Goal: Participate in discussion: Engage in conversation with other users on a specific topic

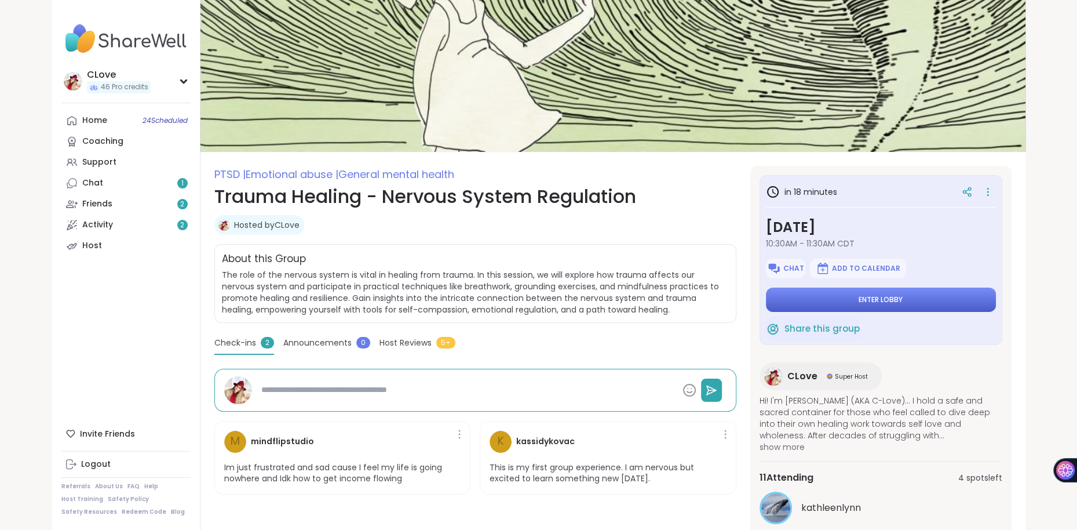
click at [887, 295] on span "Enter lobby" at bounding box center [881, 299] width 44 height 9
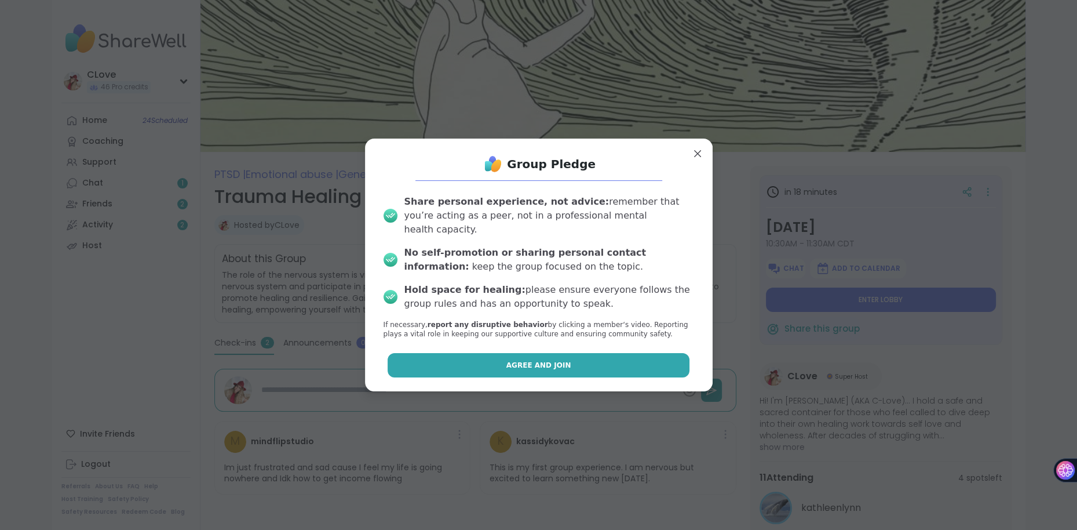
click at [500, 355] on button "Agree and Join" at bounding box center [539, 365] width 302 height 24
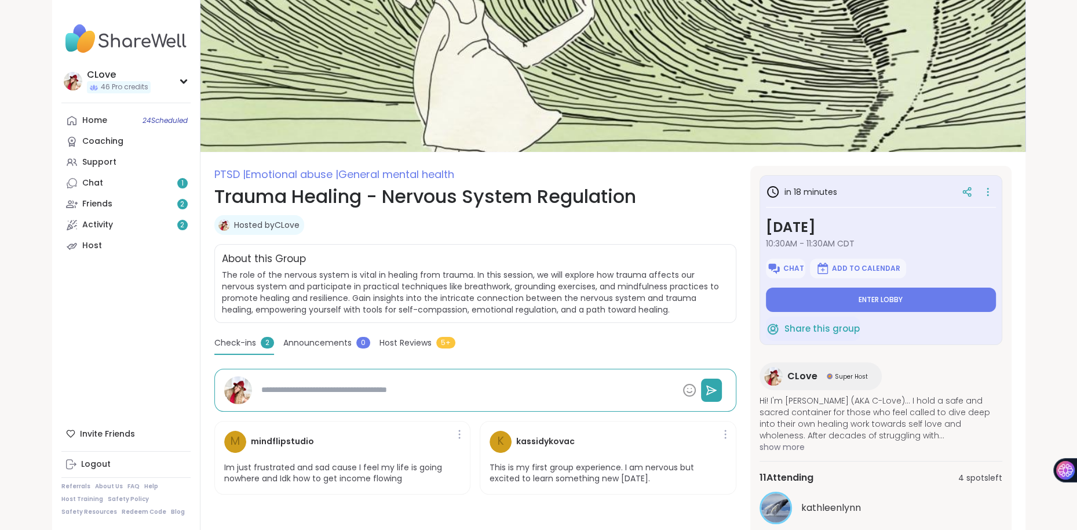
type textarea "*"
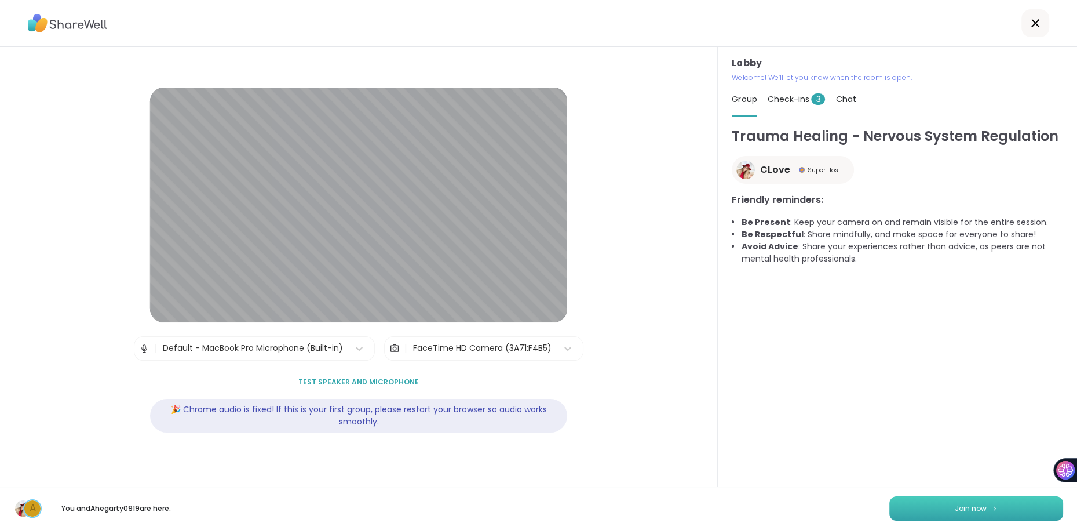
click at [1030, 500] on button "Join now" at bounding box center [976, 508] width 174 height 24
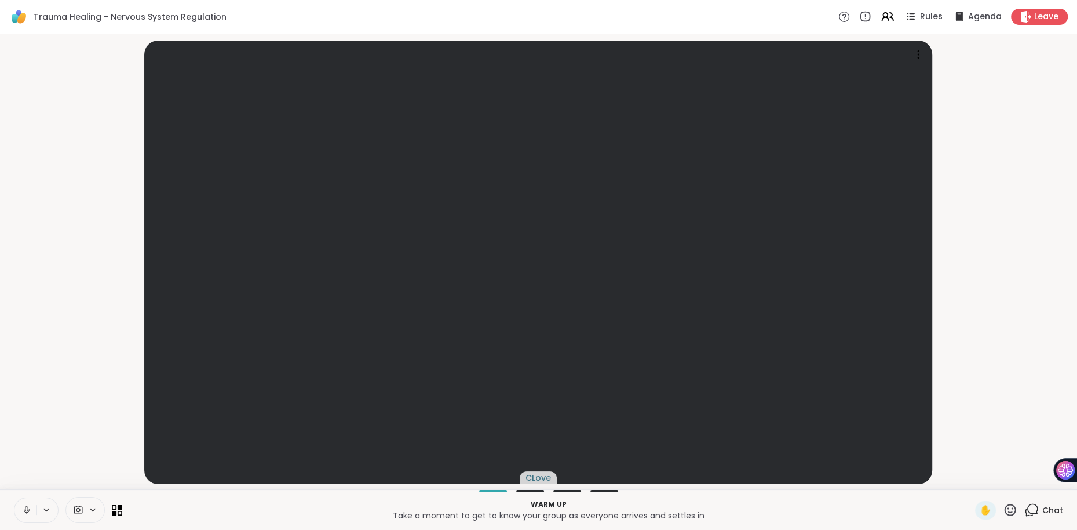
click at [1056, 508] on span "Chat" at bounding box center [1052, 510] width 21 height 12
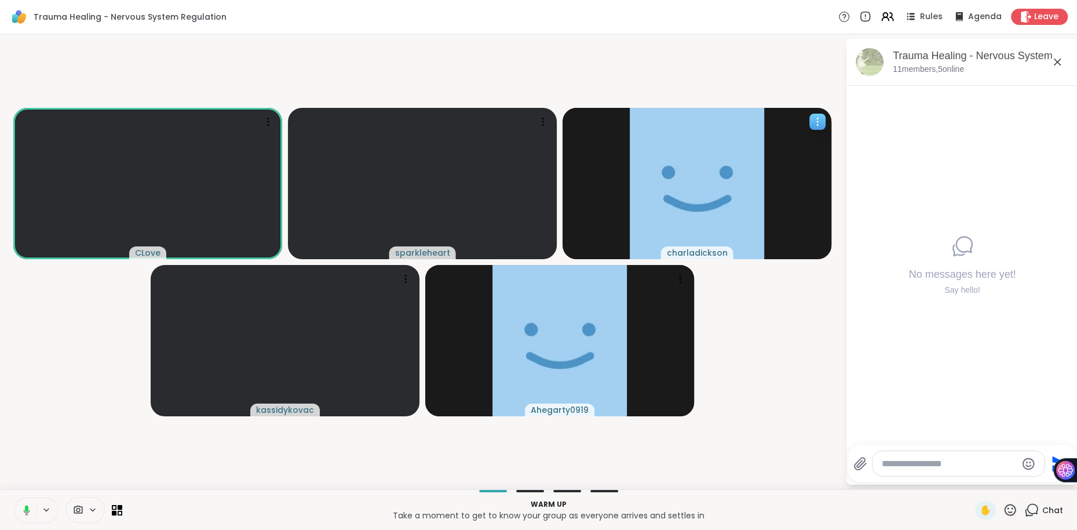
click at [815, 118] on icon at bounding box center [818, 122] width 12 height 12
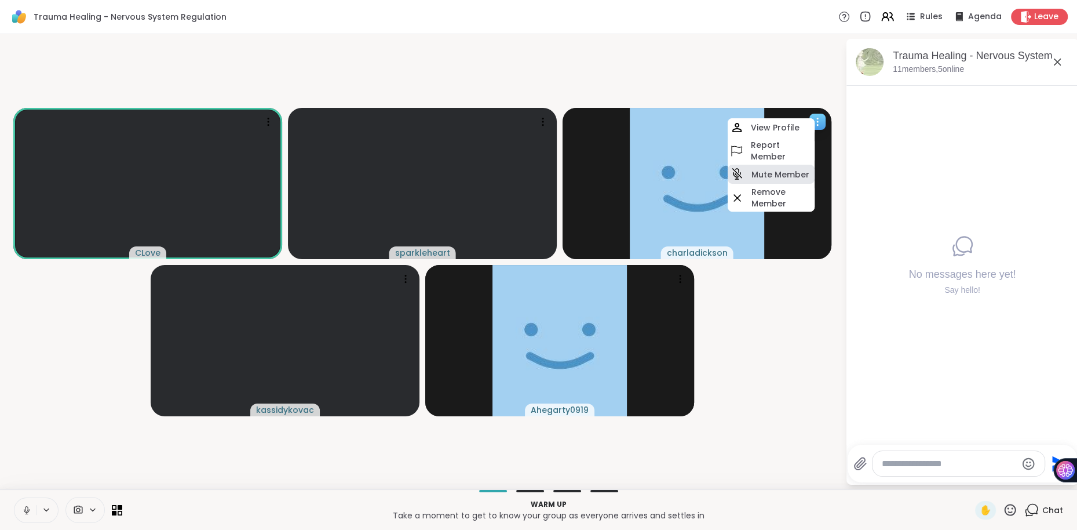
click at [764, 167] on div "Mute Member" at bounding box center [771, 174] width 87 height 19
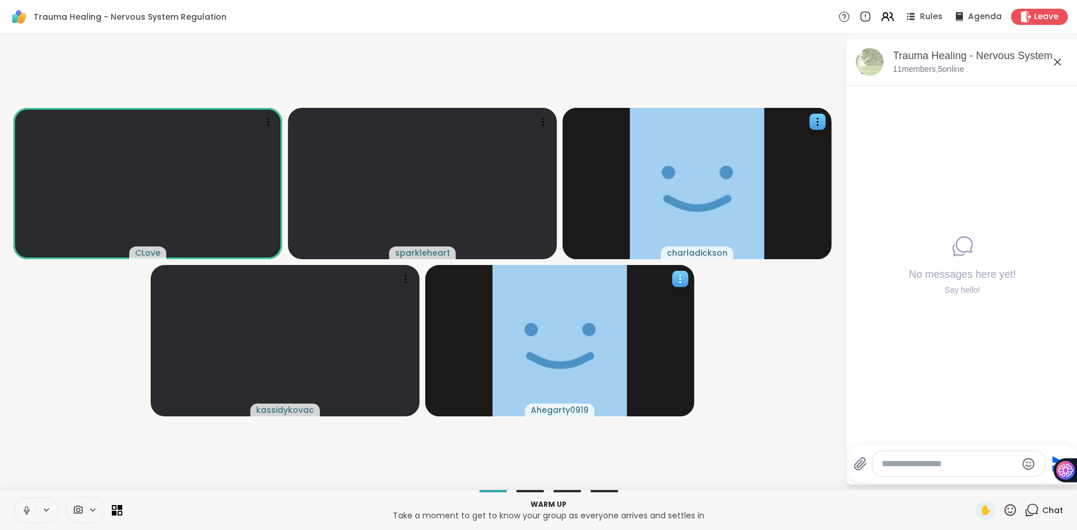
click at [680, 275] on icon at bounding box center [680, 275] width 1 height 1
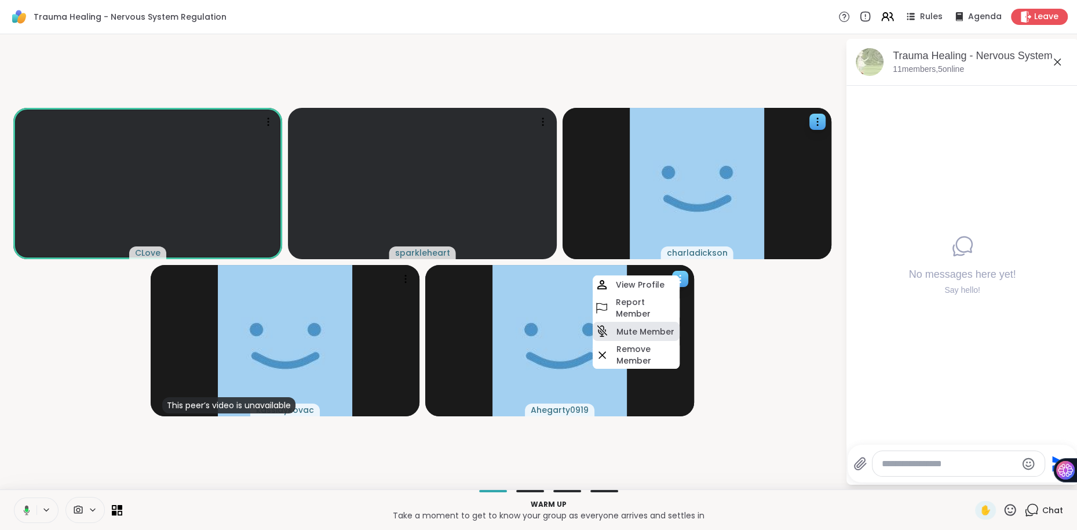
click at [632, 326] on h4 "Mute Member" at bounding box center [646, 332] width 58 height 12
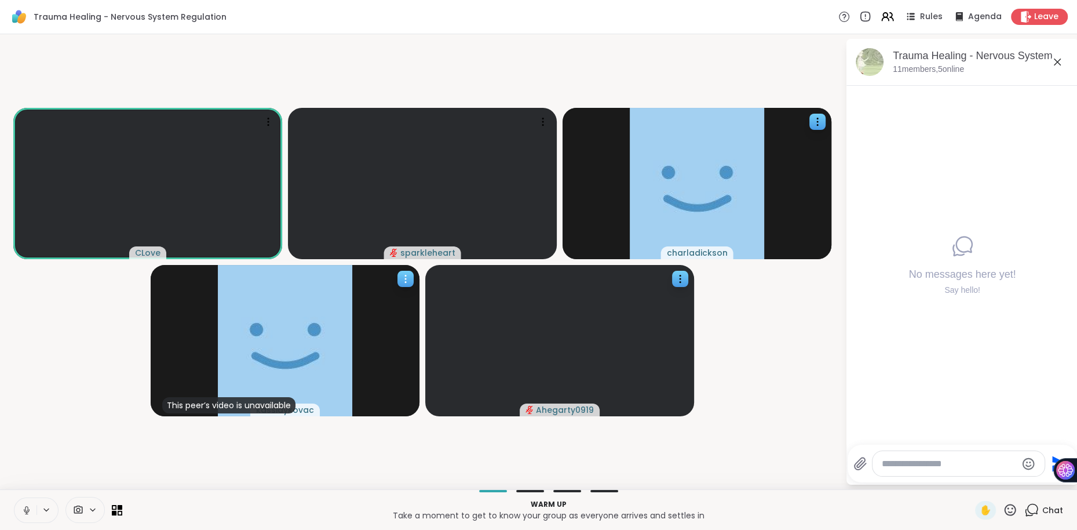
click at [406, 277] on icon at bounding box center [406, 279] width 12 height 12
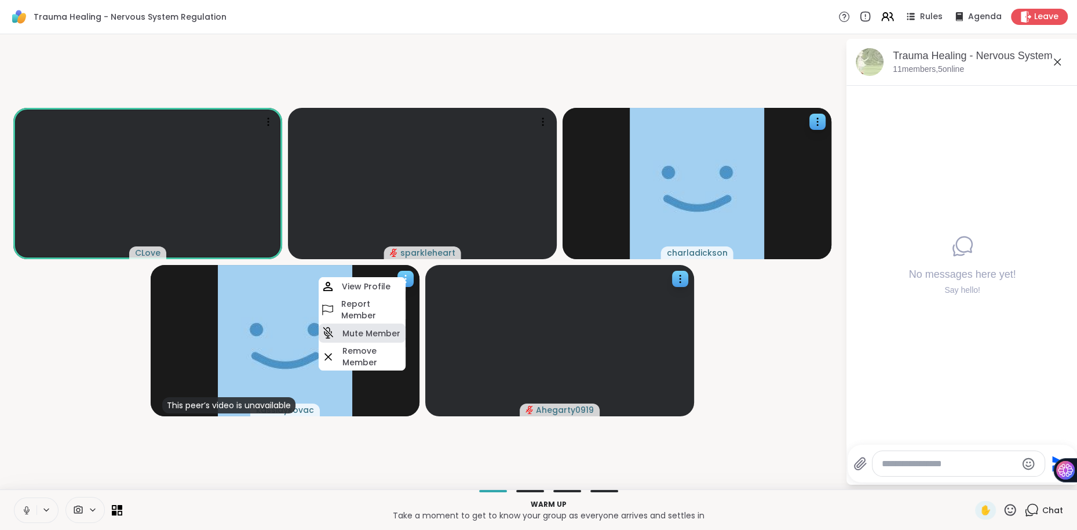
click at [365, 327] on h4 "Mute Member" at bounding box center [371, 333] width 58 height 12
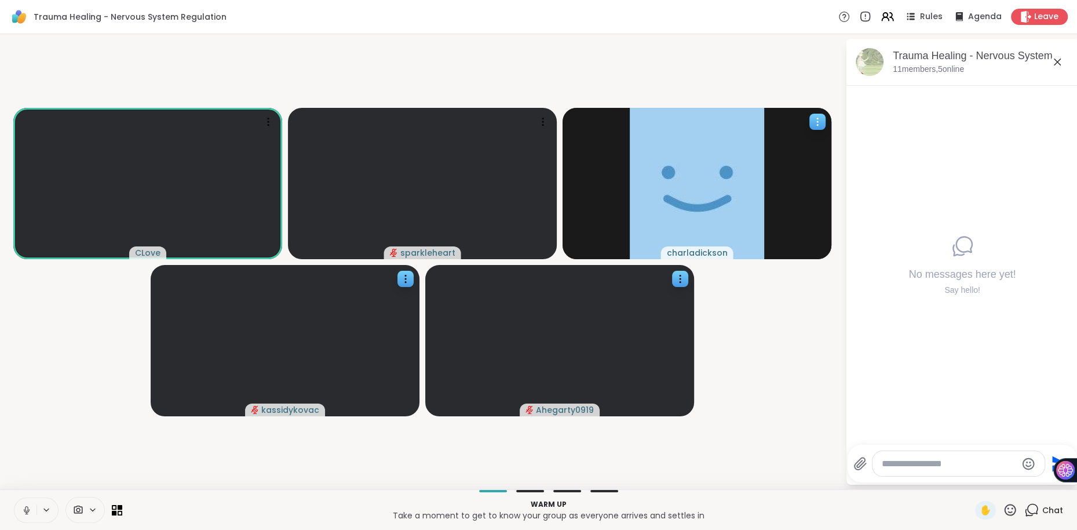
click at [818, 122] on icon at bounding box center [818, 122] width 12 height 12
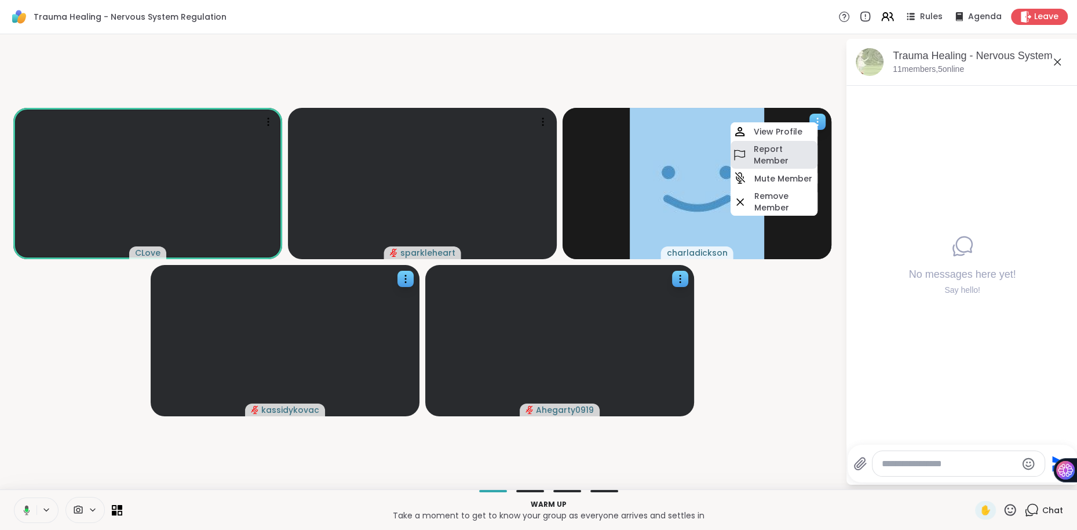
click at [771, 156] on h4 "Report Member" at bounding box center [784, 154] width 62 height 23
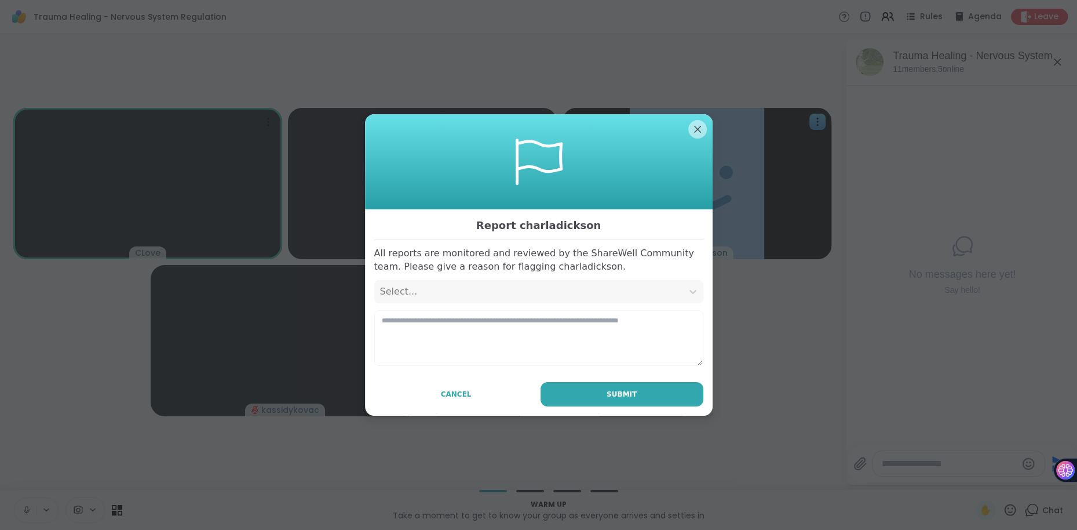
click at [511, 301] on div "Select..." at bounding box center [528, 291] width 308 height 23
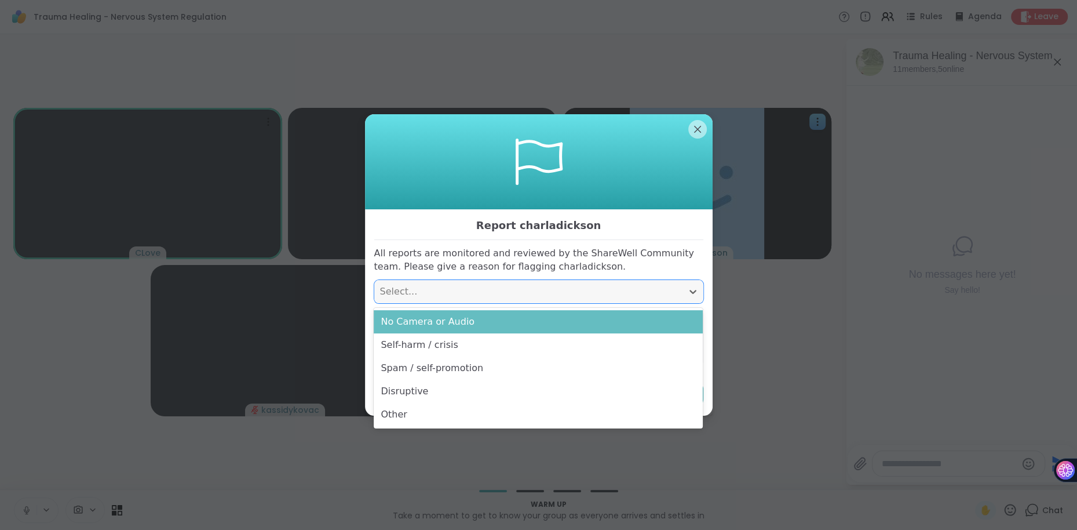
click at [446, 319] on div "No Camera or Audio" at bounding box center [538, 321] width 329 height 23
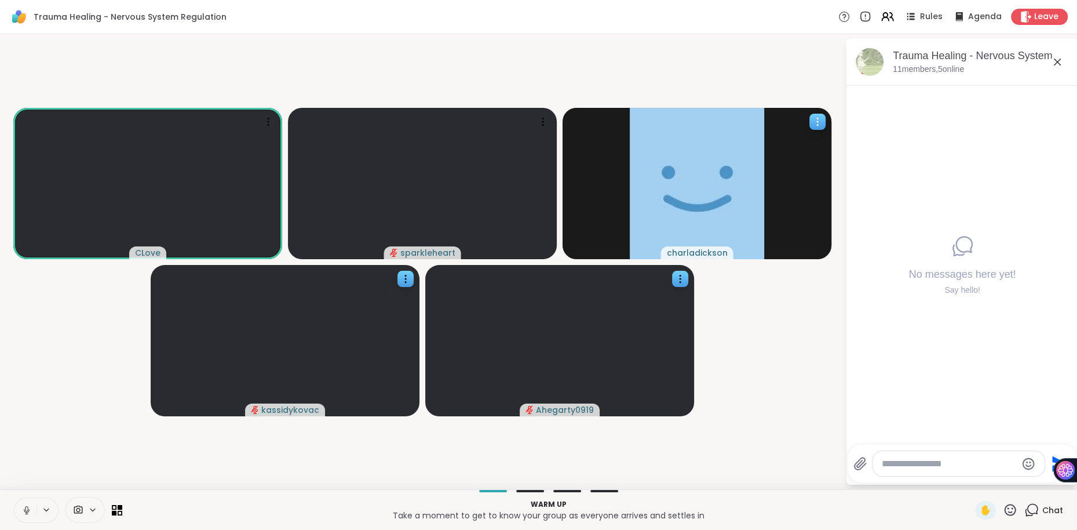
click at [698, 214] on img at bounding box center [697, 183] width 134 height 151
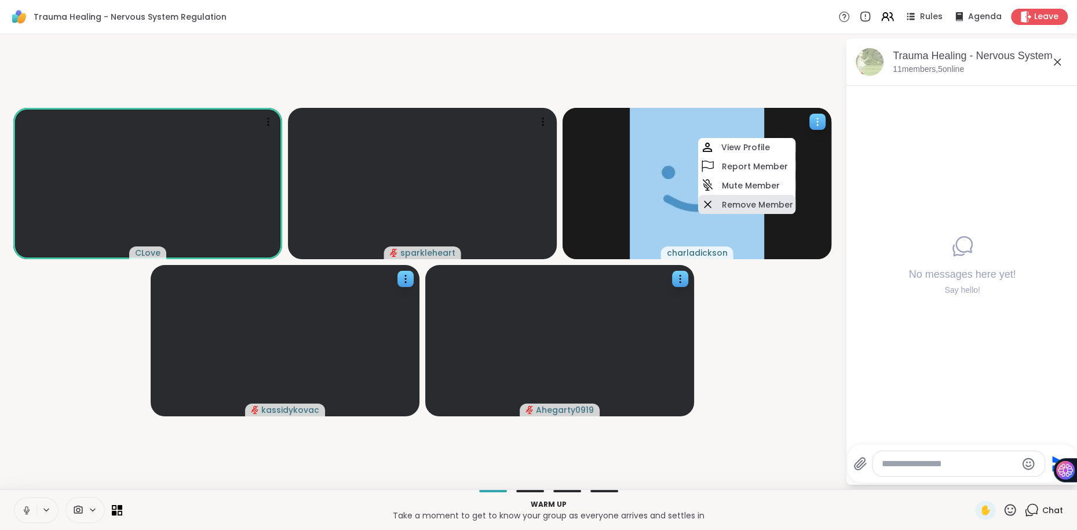
click at [730, 202] on h4 "Remove Member" at bounding box center [757, 205] width 71 height 12
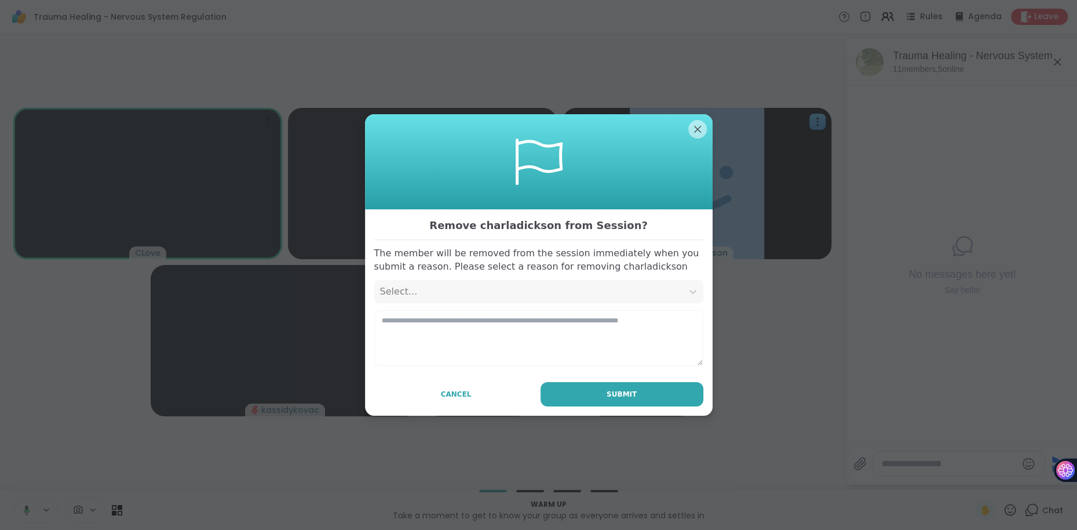
click at [454, 287] on div "Select..." at bounding box center [528, 292] width 297 height 14
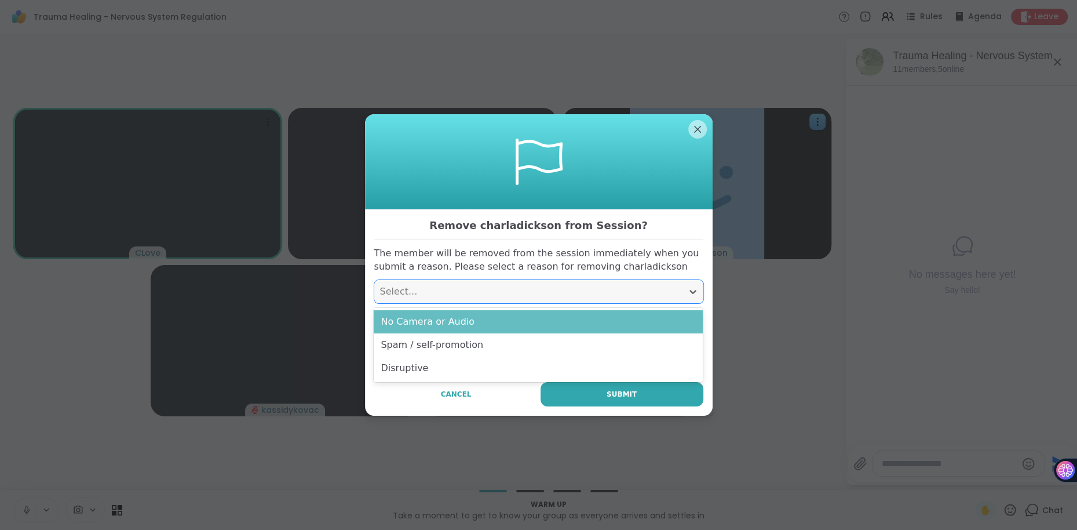
click at [419, 319] on div "No Camera or Audio" at bounding box center [538, 321] width 329 height 23
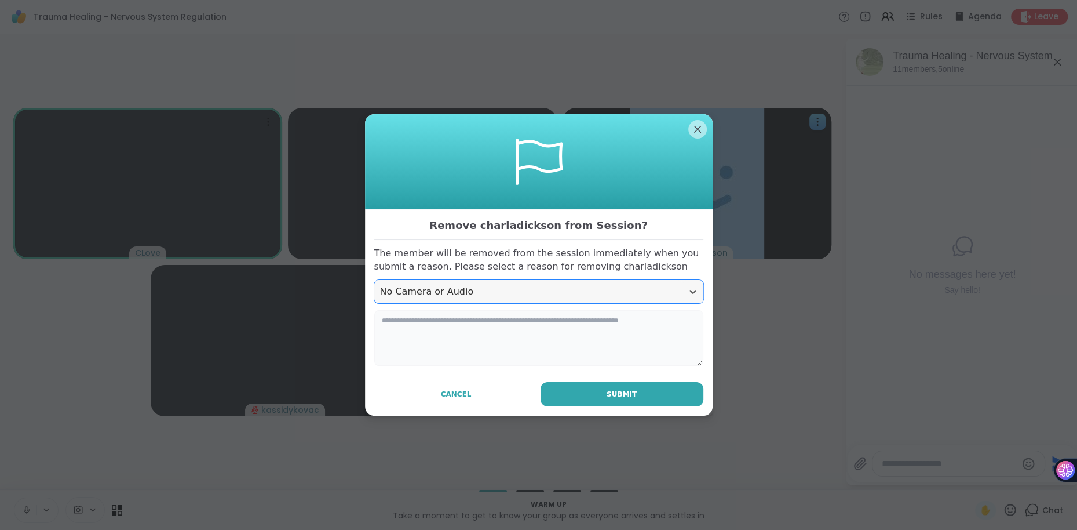
click at [482, 348] on textarea at bounding box center [538, 338] width 329 height 56
type textarea "*********"
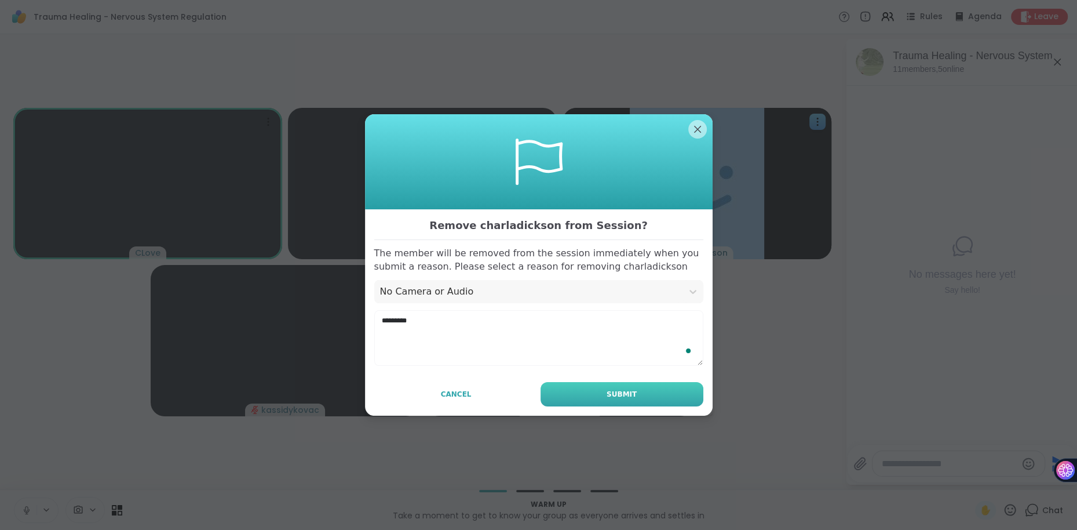
click at [594, 397] on button "Submit" at bounding box center [622, 394] width 163 height 24
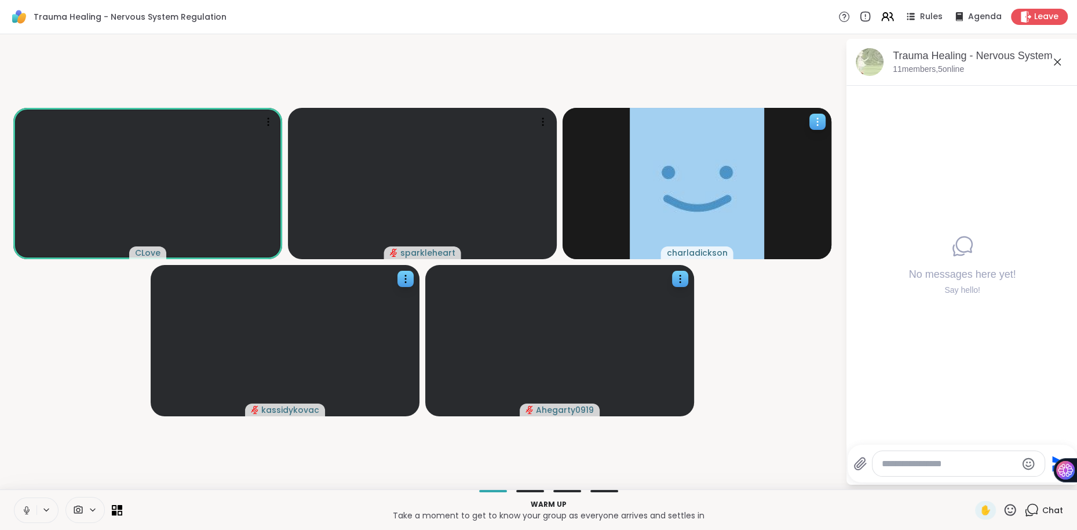
click at [820, 125] on icon at bounding box center [818, 122] width 12 height 12
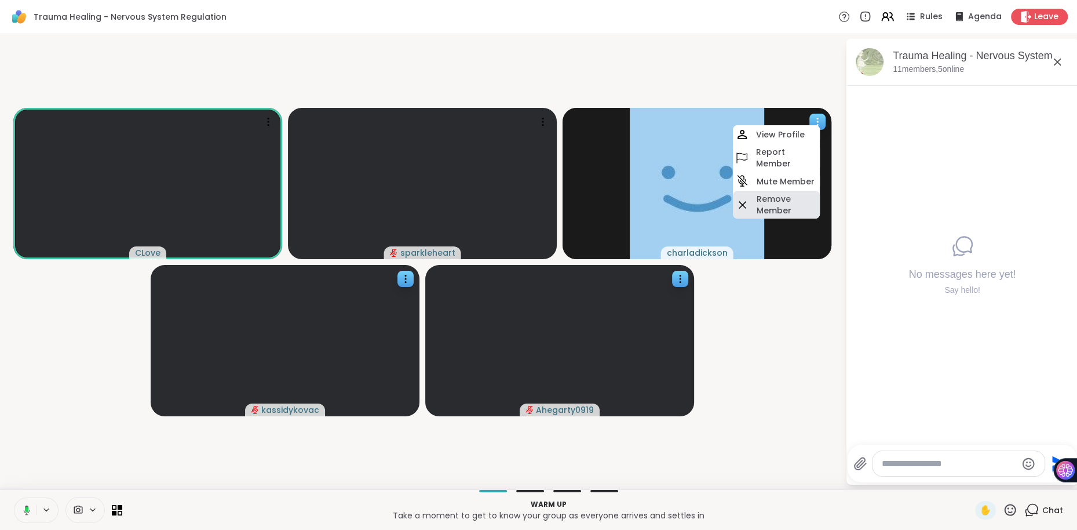
click at [781, 202] on h4 "Remove Member" at bounding box center [787, 204] width 61 height 23
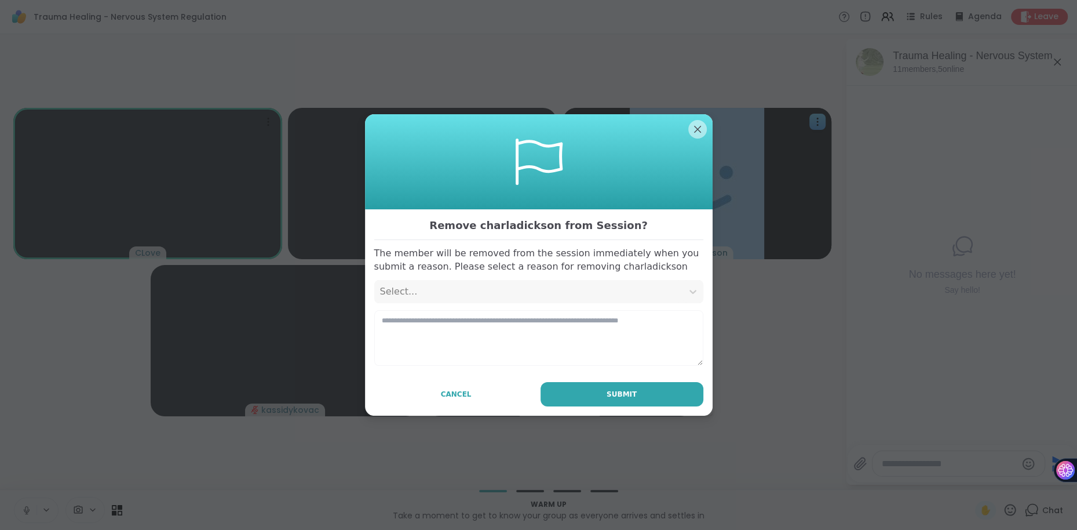
click at [466, 288] on div "Select..." at bounding box center [528, 292] width 297 height 14
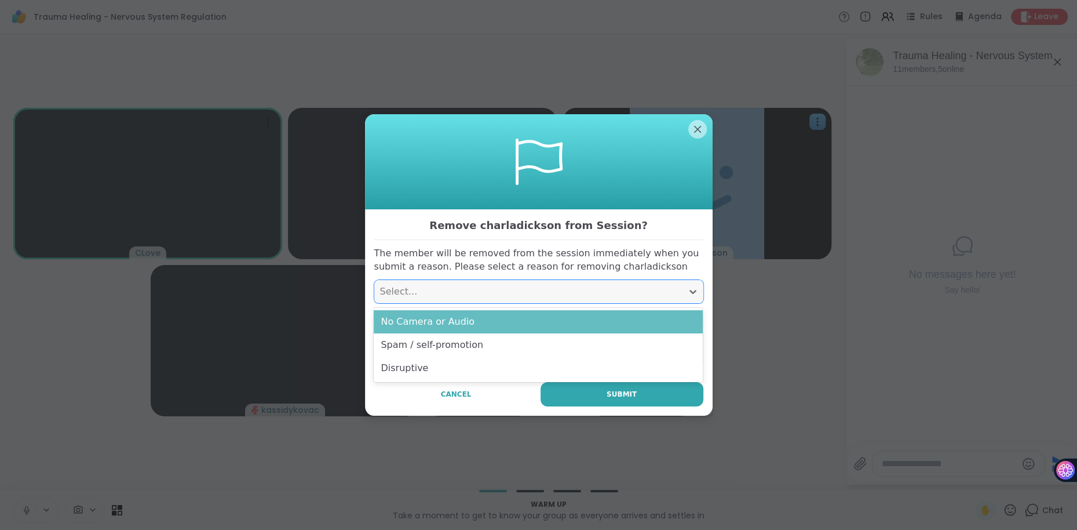
click at [435, 315] on div "No Camera or Audio" at bounding box center [538, 321] width 329 height 23
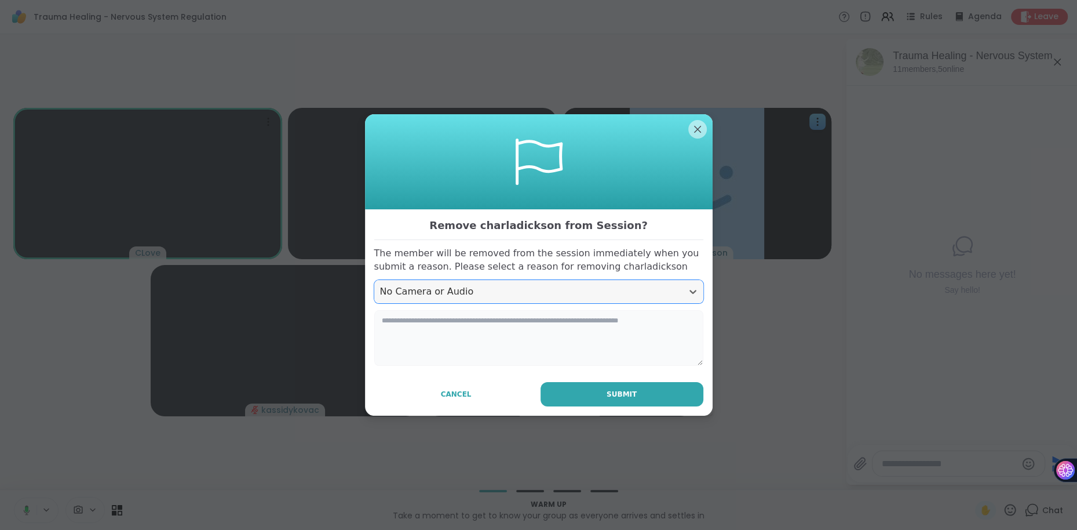
click at [429, 353] on textarea at bounding box center [538, 338] width 329 height 56
type textarea "**********"
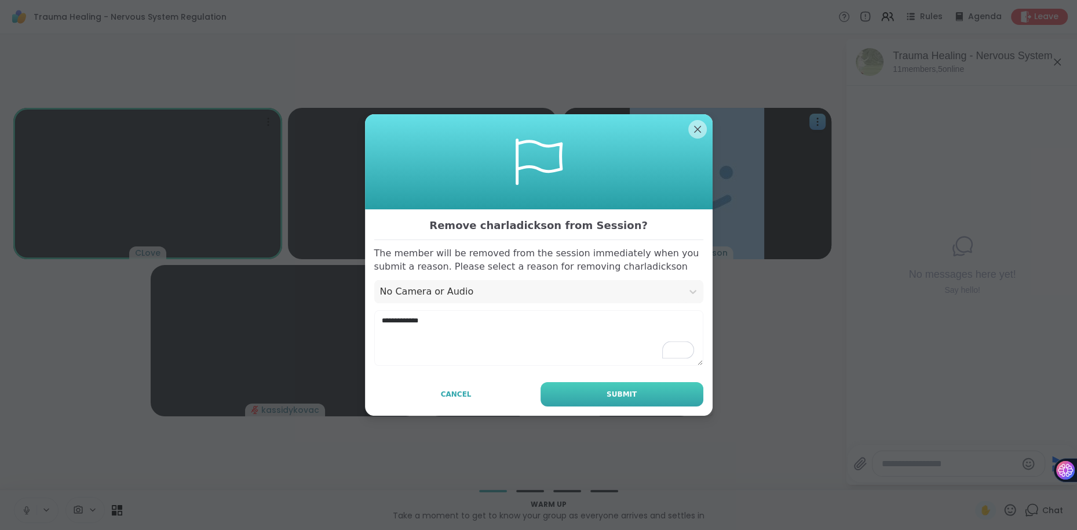
click at [622, 403] on button "Submit" at bounding box center [622, 394] width 163 height 24
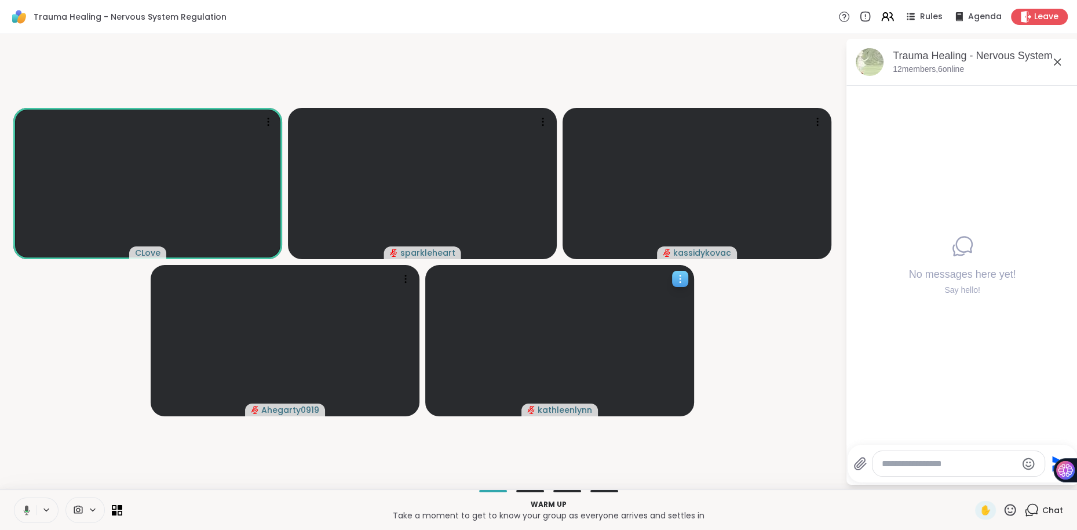
click at [679, 279] on icon at bounding box center [680, 279] width 12 height 12
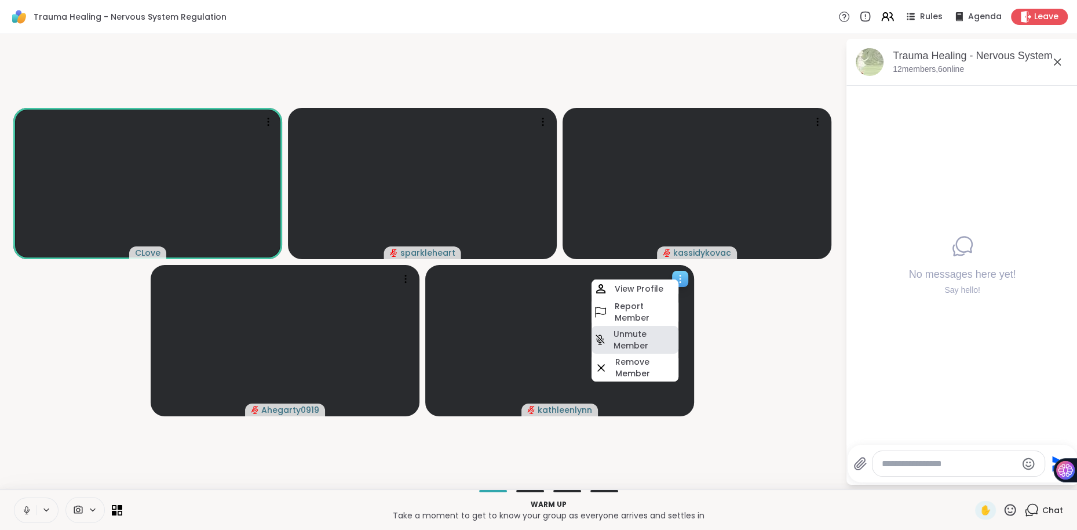
click at [631, 336] on h4 "Unmute Member" at bounding box center [645, 339] width 63 height 23
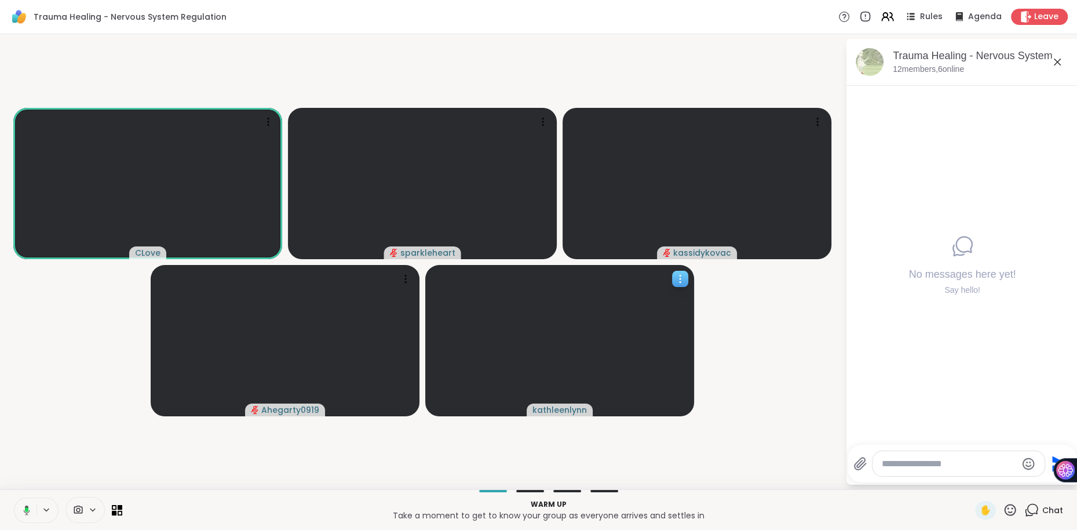
click at [677, 276] on icon at bounding box center [680, 279] width 12 height 12
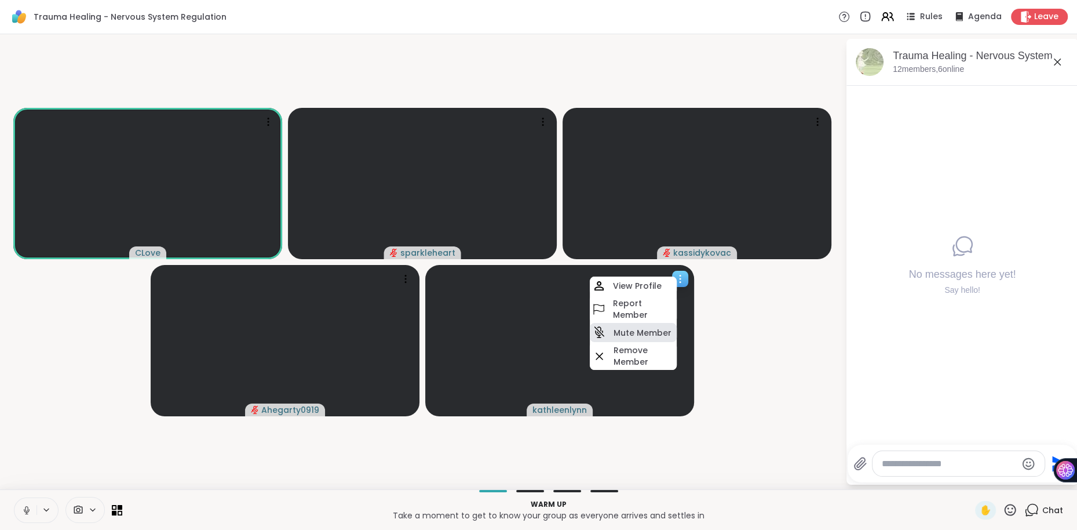
click at [668, 329] on h4 "Mute Member" at bounding box center [643, 333] width 58 height 12
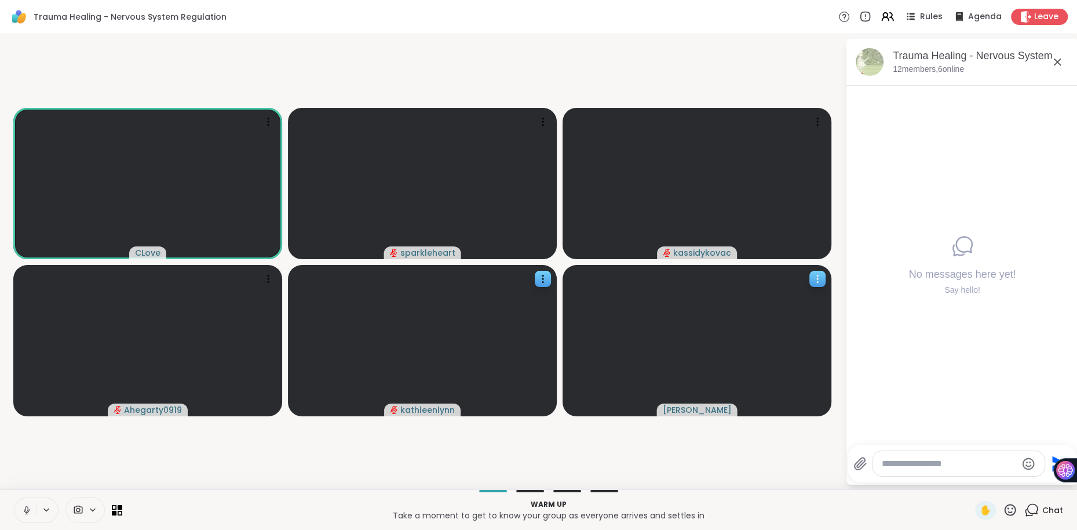
click at [820, 275] on icon at bounding box center [818, 279] width 12 height 12
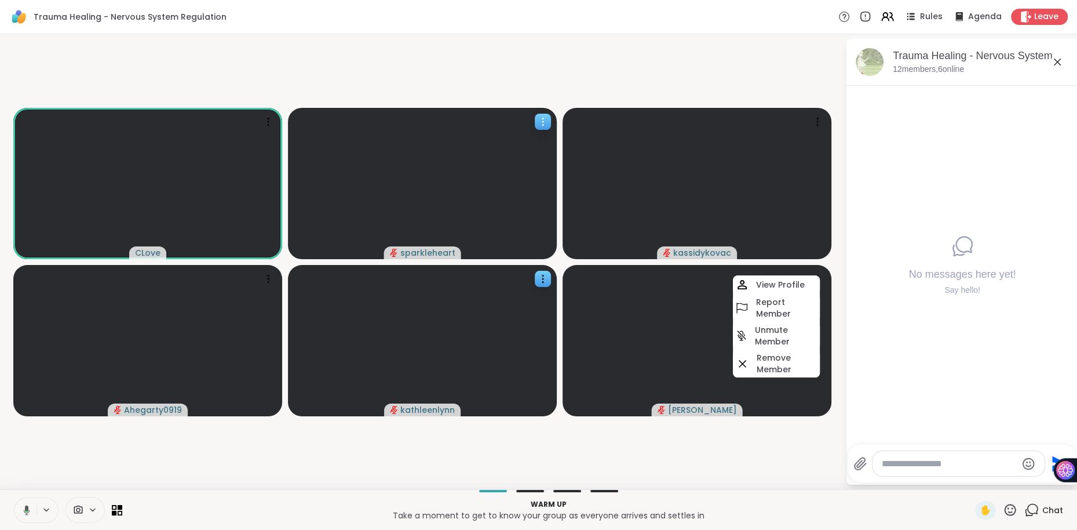
click at [538, 126] on icon at bounding box center [543, 122] width 12 height 12
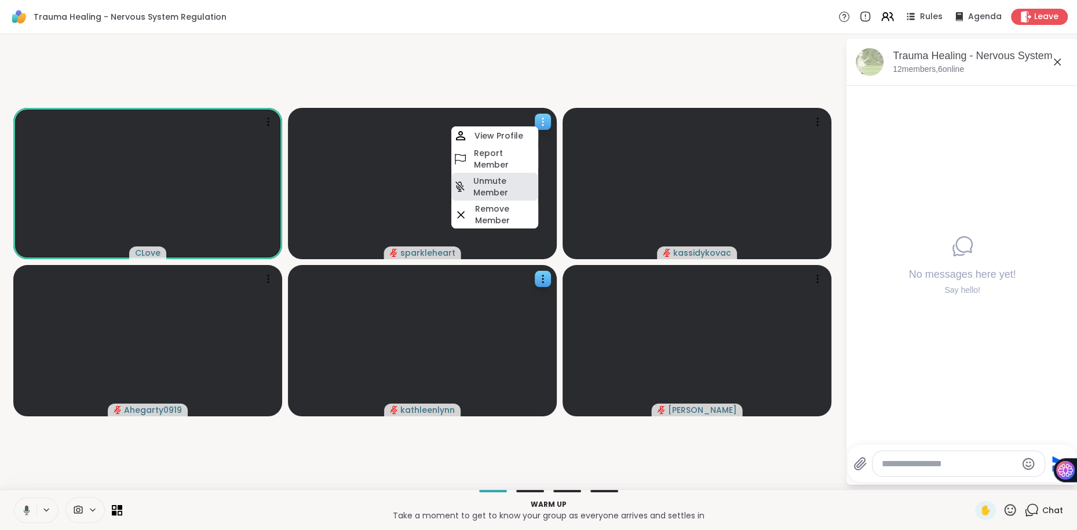
click at [502, 181] on h4 "Unmute Member" at bounding box center [504, 186] width 63 height 23
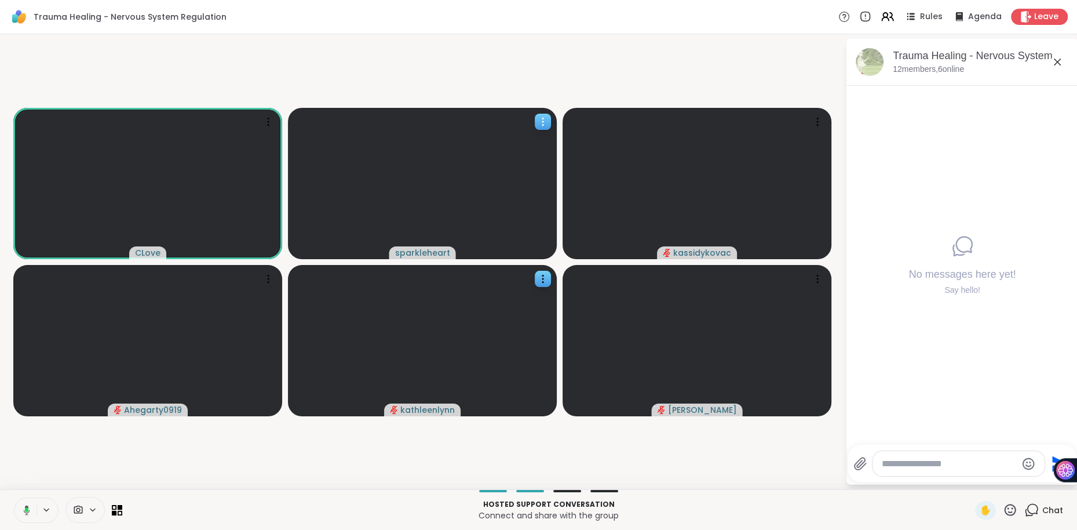
click at [545, 126] on icon at bounding box center [543, 122] width 12 height 12
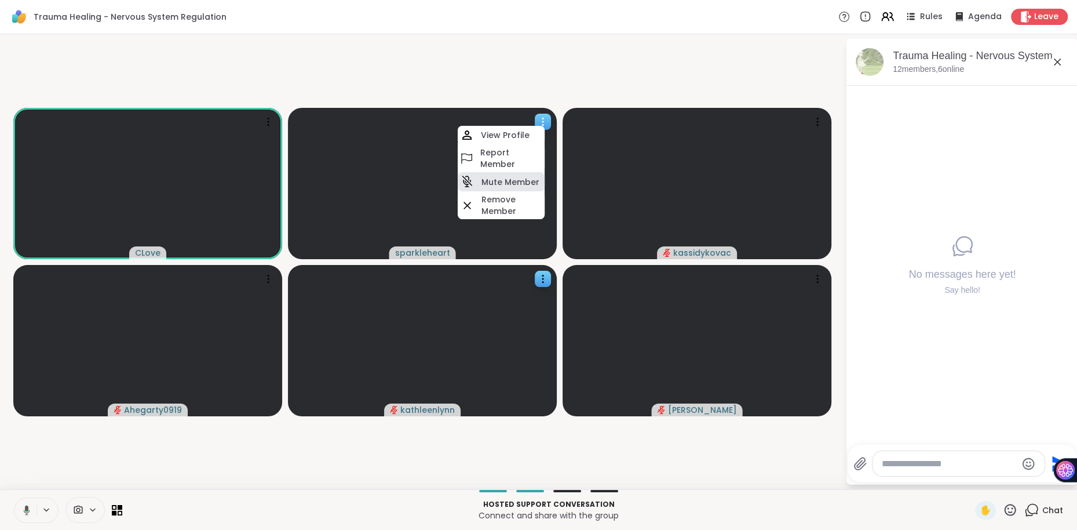
click at [521, 186] on h4 "Mute Member" at bounding box center [511, 182] width 58 height 12
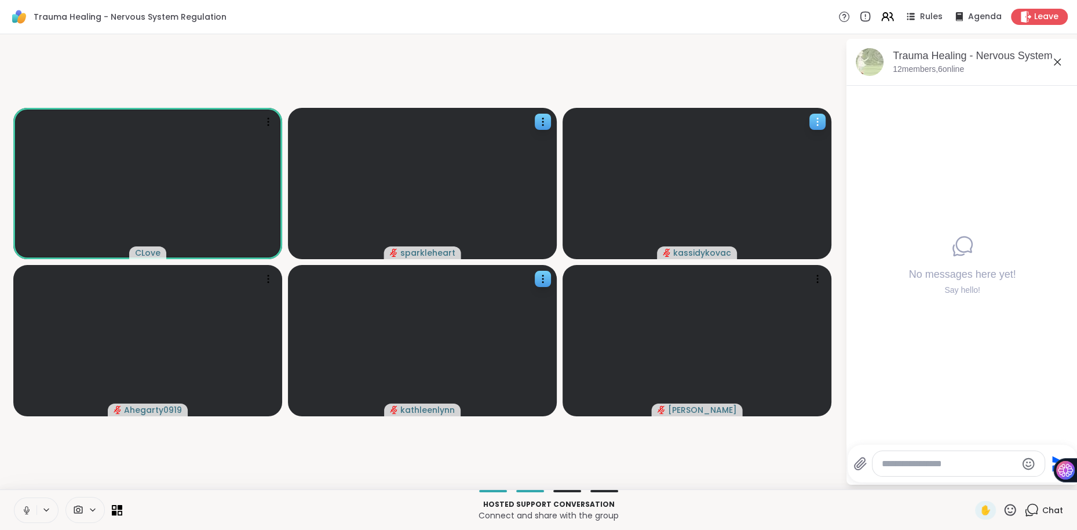
click at [814, 122] on icon at bounding box center [818, 122] width 12 height 12
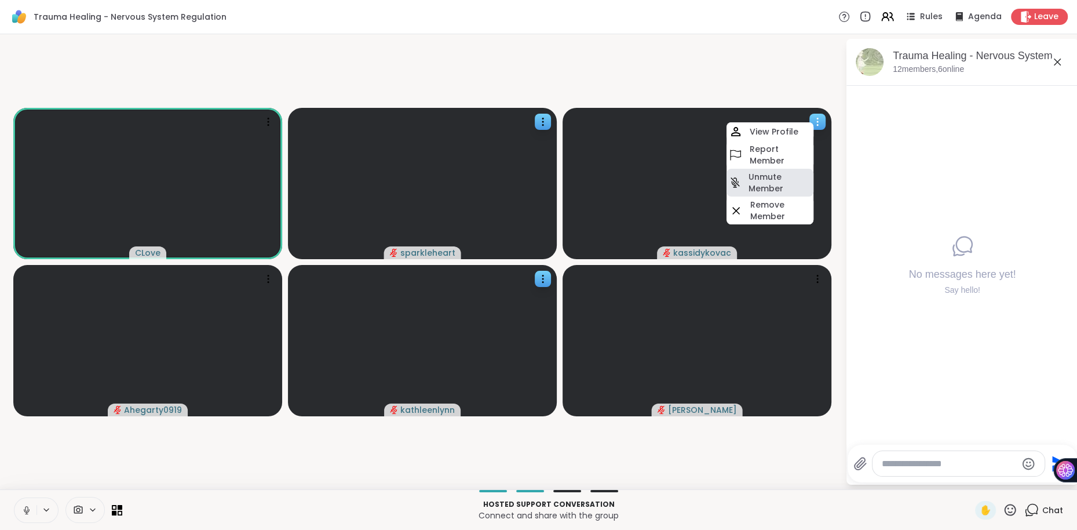
click at [778, 178] on h4 "Unmute Member" at bounding box center [780, 182] width 63 height 23
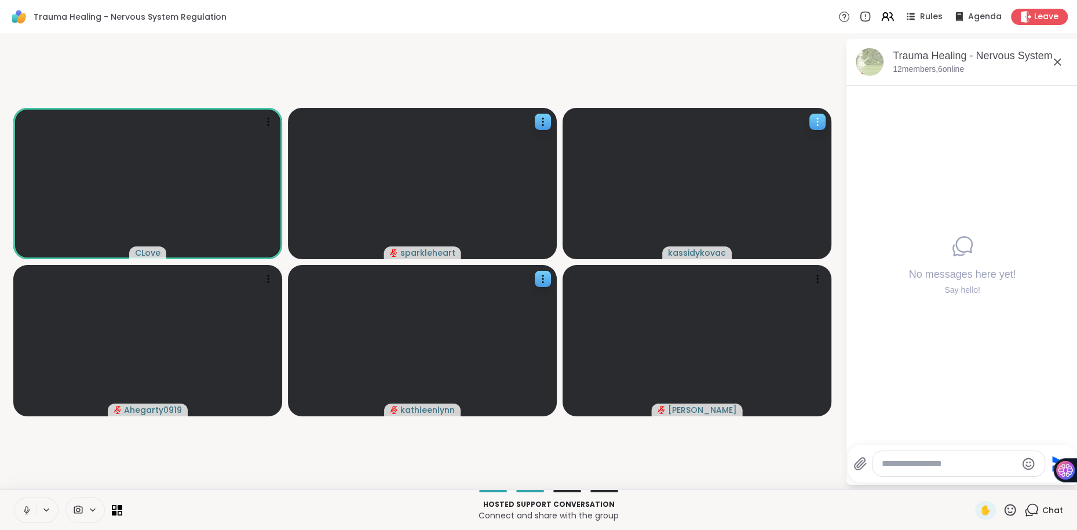
click at [817, 120] on icon at bounding box center [818, 122] width 12 height 12
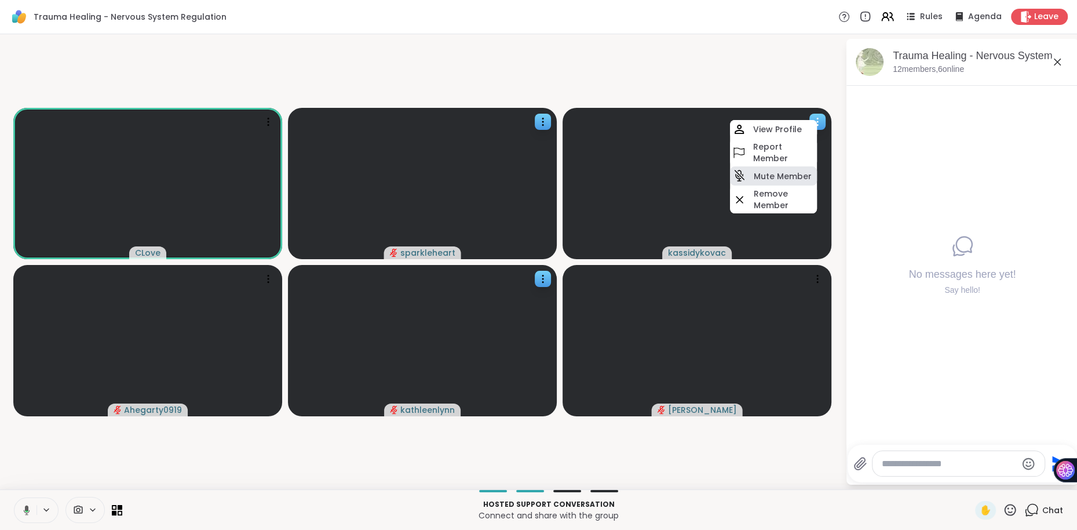
click at [795, 172] on h4 "Mute Member" at bounding box center [783, 176] width 58 height 12
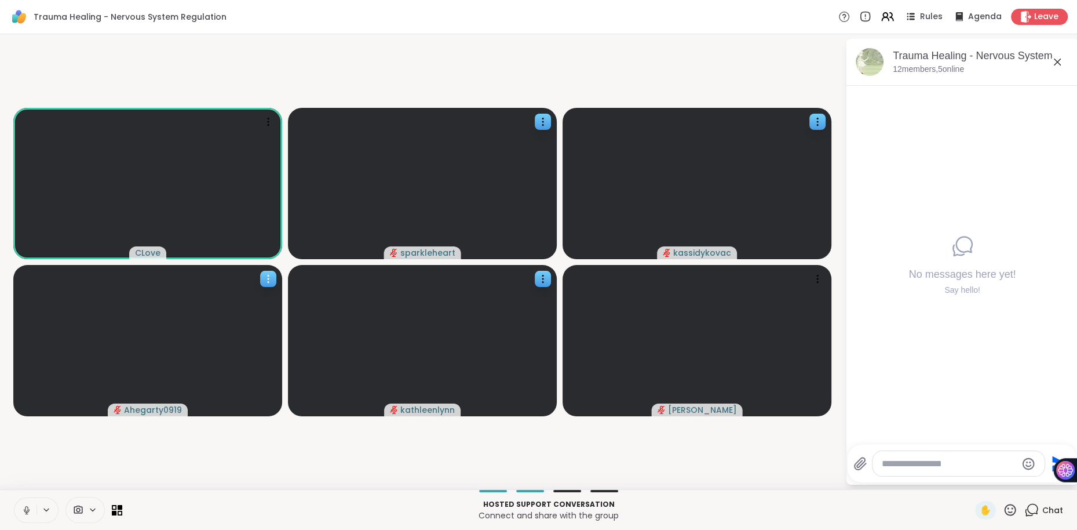
click at [267, 277] on icon at bounding box center [268, 279] width 12 height 12
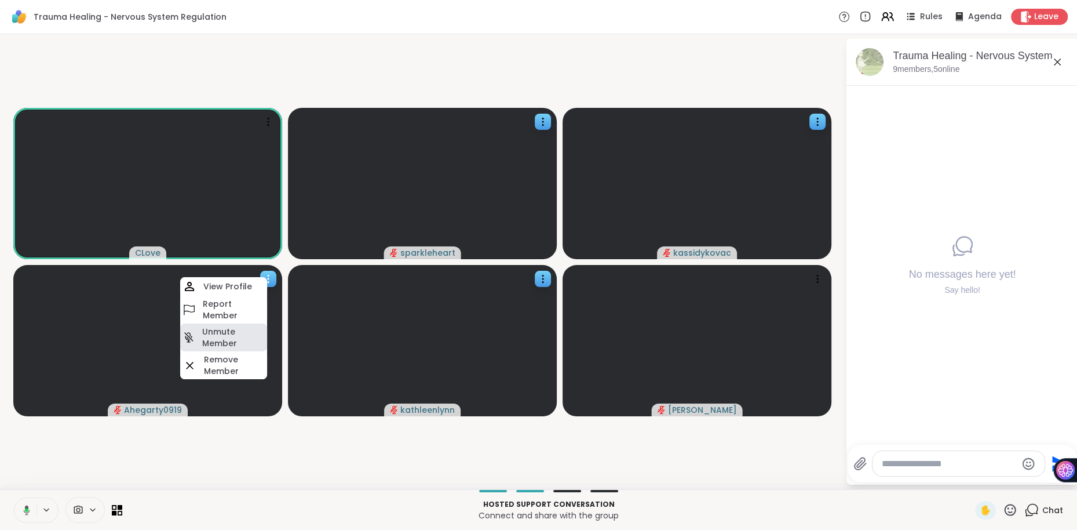
click at [229, 328] on h4 "Unmute Member" at bounding box center [233, 337] width 63 height 23
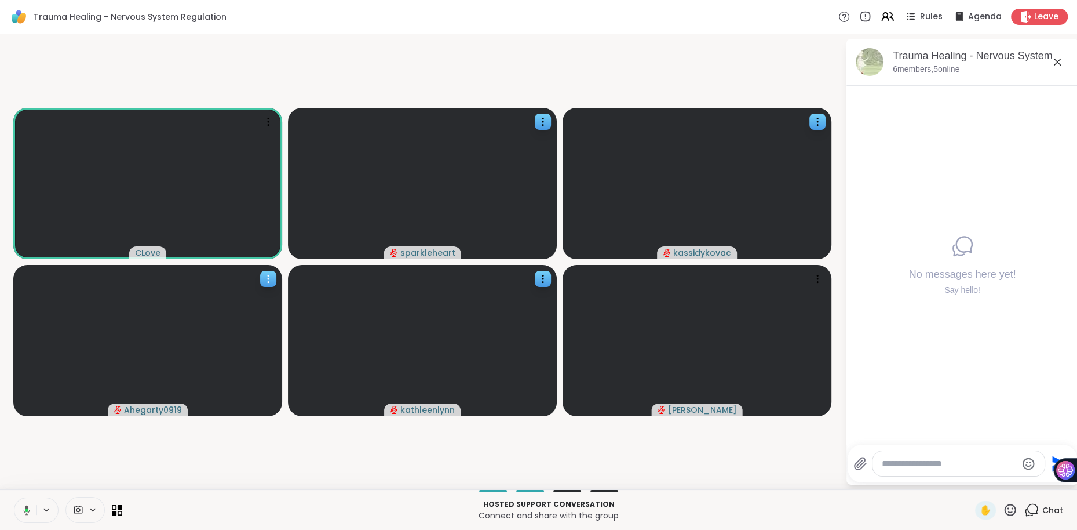
click at [265, 286] on video at bounding box center [147, 340] width 269 height 151
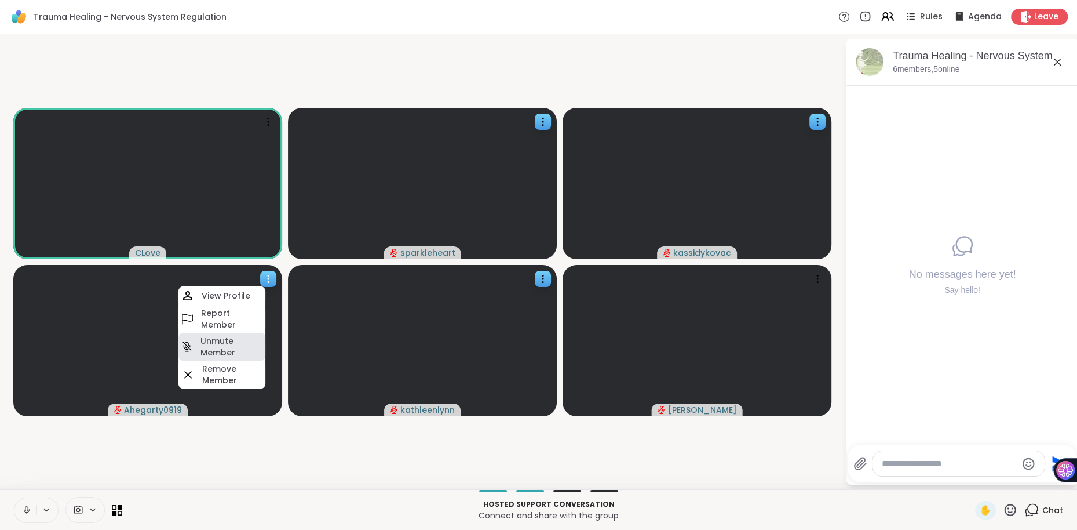
click at [235, 336] on h4 "Unmute Member" at bounding box center [231, 346] width 63 height 23
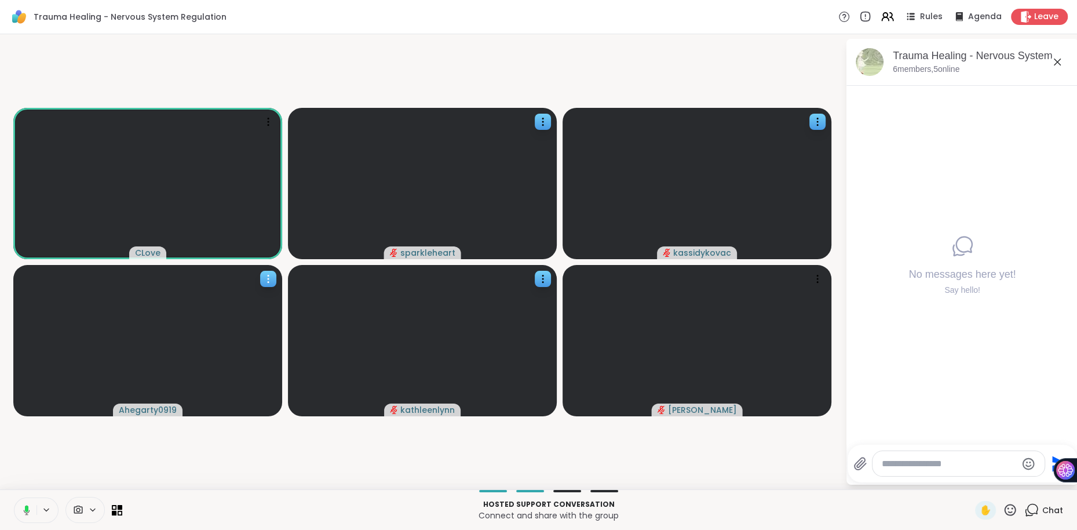
click at [269, 279] on icon at bounding box center [268, 279] width 12 height 12
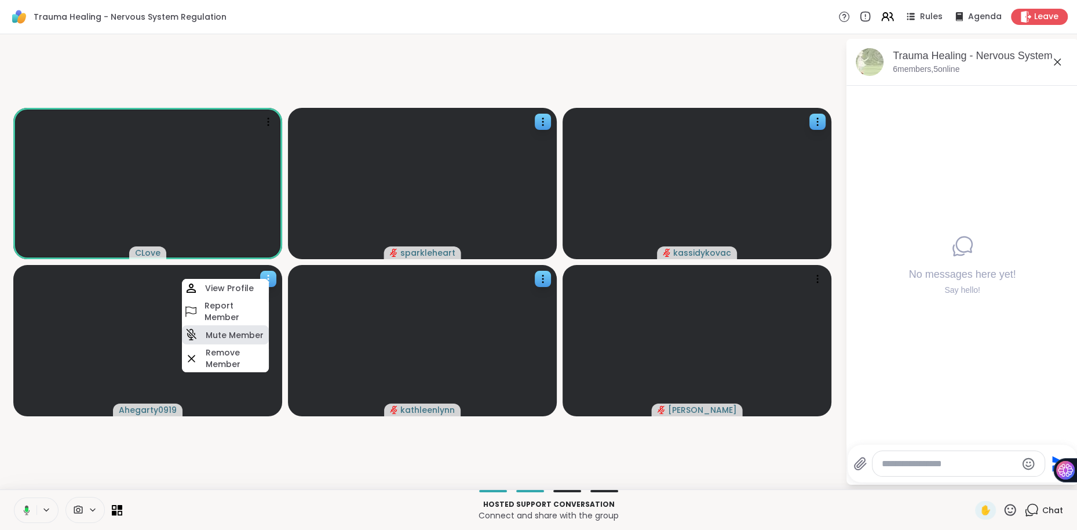
click at [262, 328] on div "Mute Member" at bounding box center [225, 334] width 87 height 19
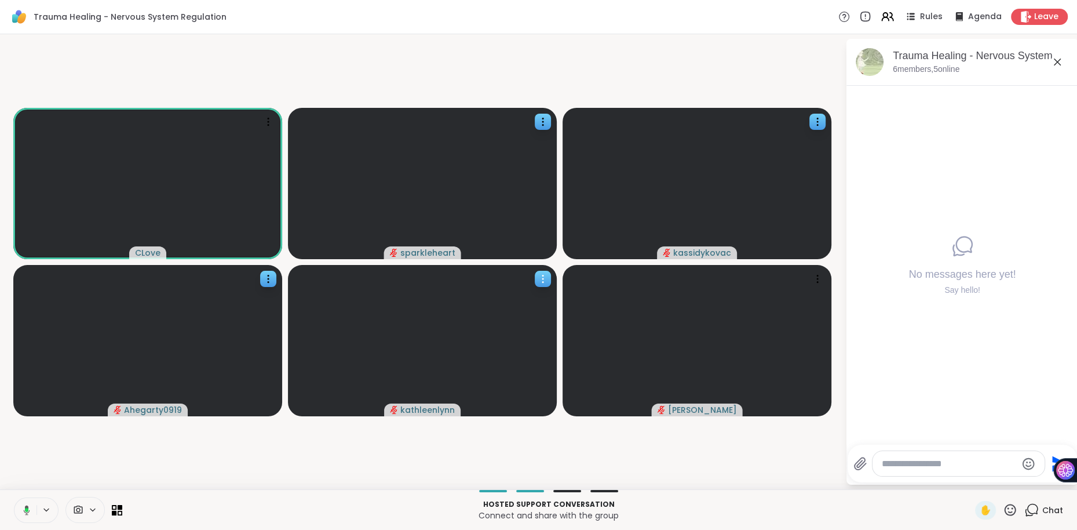
click at [542, 282] on icon at bounding box center [542, 282] width 1 height 1
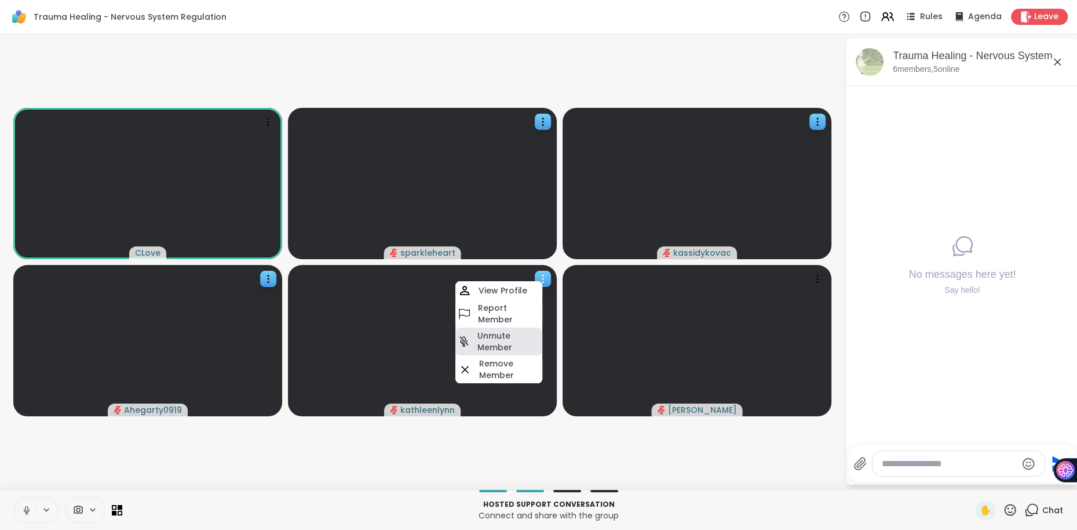
click at [510, 343] on h4 "Unmute Member" at bounding box center [508, 341] width 63 height 23
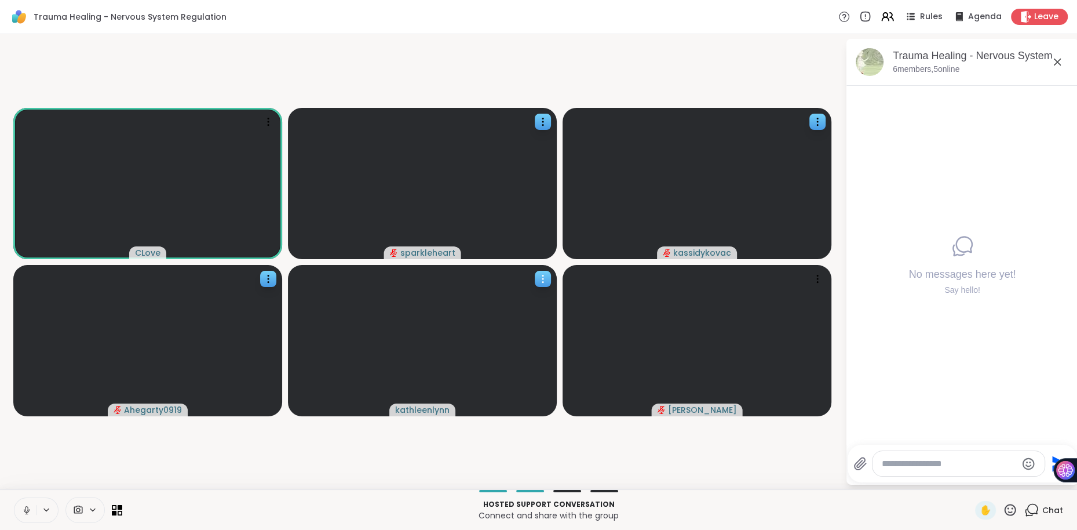
click at [545, 278] on icon at bounding box center [543, 279] width 12 height 12
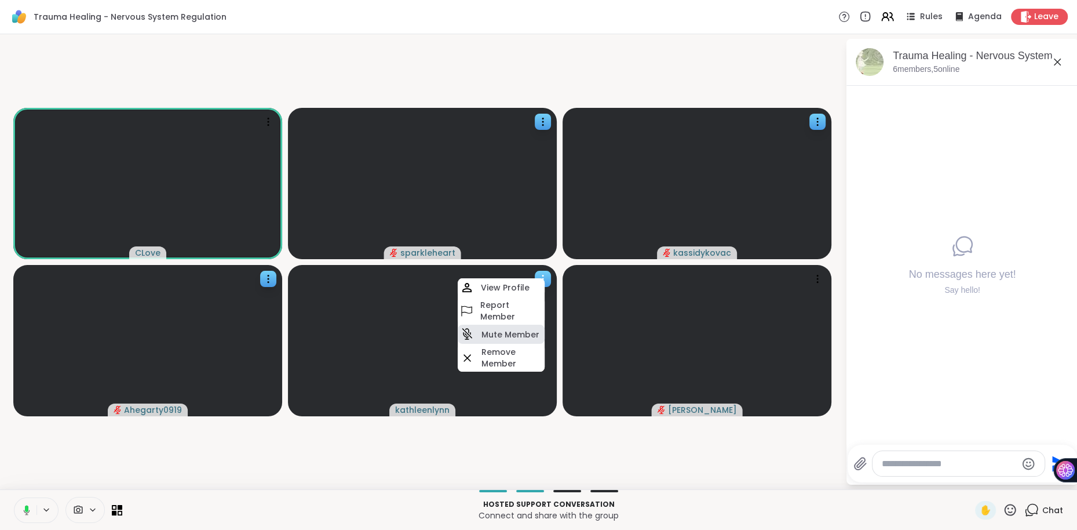
click at [533, 333] on h4 "Mute Member" at bounding box center [511, 335] width 58 height 12
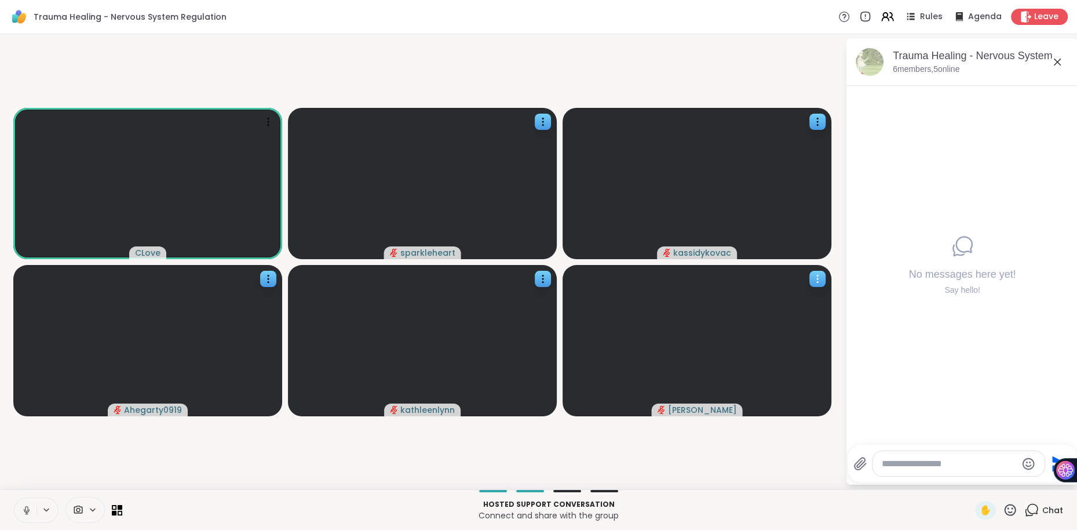
click at [822, 279] on icon at bounding box center [818, 279] width 12 height 12
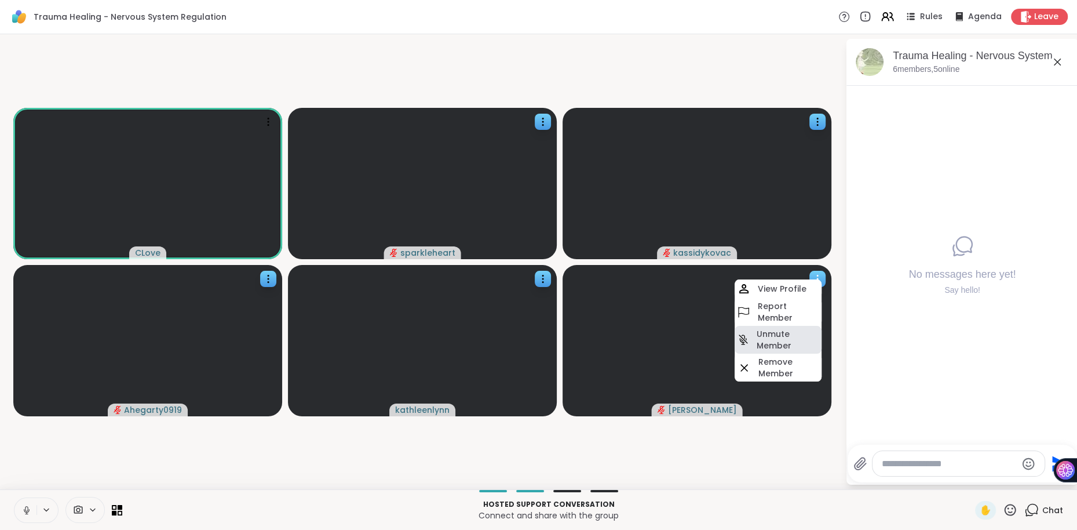
click at [792, 337] on h4 "Unmute Member" at bounding box center [788, 339] width 63 height 23
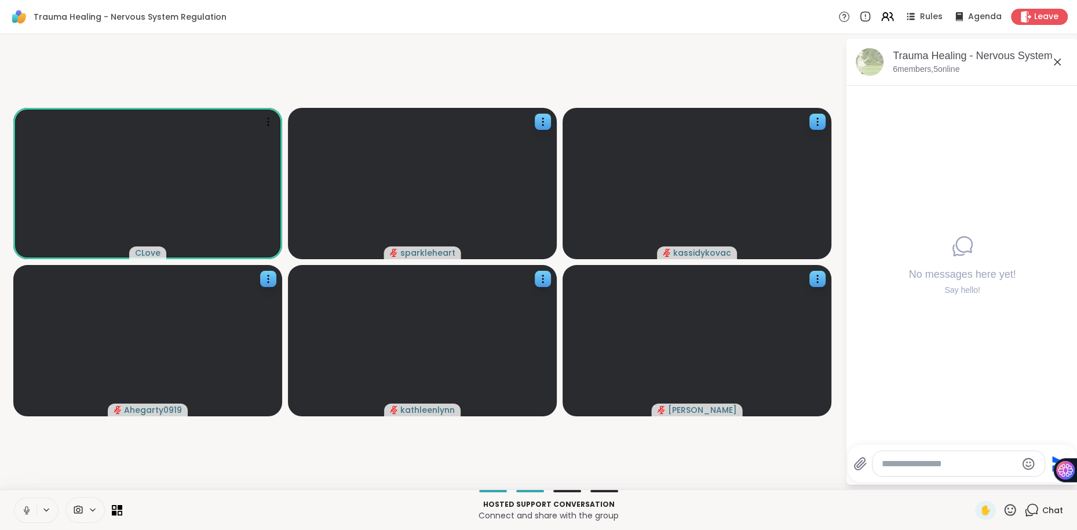
click at [896, 466] on textarea "Type your message" at bounding box center [949, 464] width 135 height 12
paste textarea "**********"
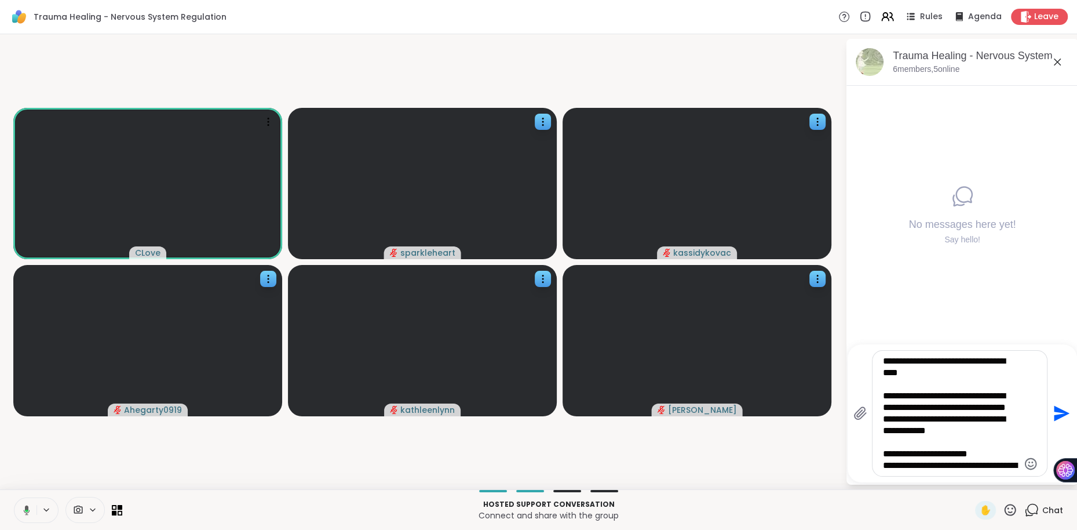
scroll to position [821, 0]
drag, startPoint x: 916, startPoint y: 425, endPoint x: 879, endPoint y: 386, distance: 53.3
click at [879, 386] on div at bounding box center [960, 413] width 174 height 125
type textarea "**********"
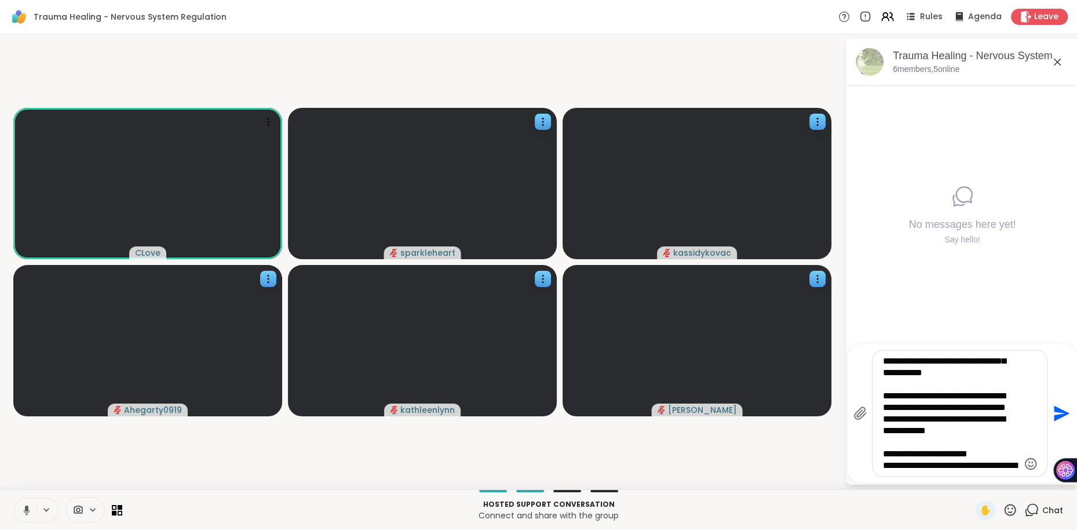
click at [923, 457] on textarea "Type your message" at bounding box center [951, 413] width 136 height 116
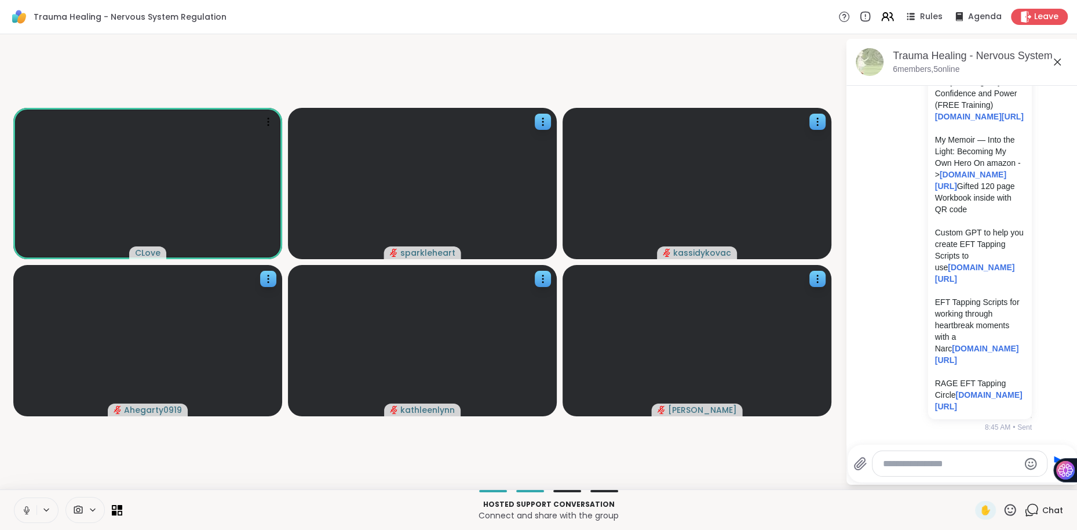
scroll to position [2144, 0]
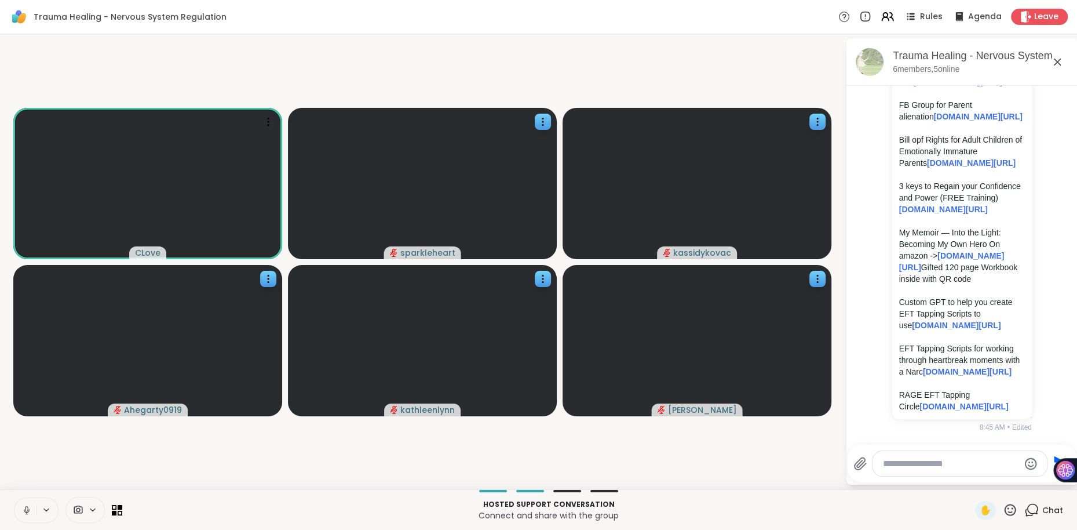
click at [897, 382] on div "docs.google.com/document/d/1gfhdksBLG_oa4KuyNmk6qk7Z_F9q2WnACBsdulxBUNg/edit?us…" at bounding box center [962, 76] width 140 height 686
drag, startPoint x: 916, startPoint y: 409, endPoint x: 896, endPoint y: 385, distance: 31.0
click at [896, 385] on div "docs.google.com/document/d/1gfhdksBLG_oa4KuyNmk6qk7Z_F9q2WnACBsdulxBUNg/edit?us…" at bounding box center [962, 76] width 140 height 686
click at [994, 376] on div "docs.google.com/document/d/1gfhdksBLG_oa4KuyNmk6qk7Z_F9q2WnACBsdulxBUNg/edit?us…" at bounding box center [962, 76] width 126 height 672
click at [921, 415] on div "docs.google.com/document/d/1gfhdksBLG_oa4KuyNmk6qk7Z_F9q2WnACBsdulxBUNg/edit?us…" at bounding box center [962, 76] width 140 height 686
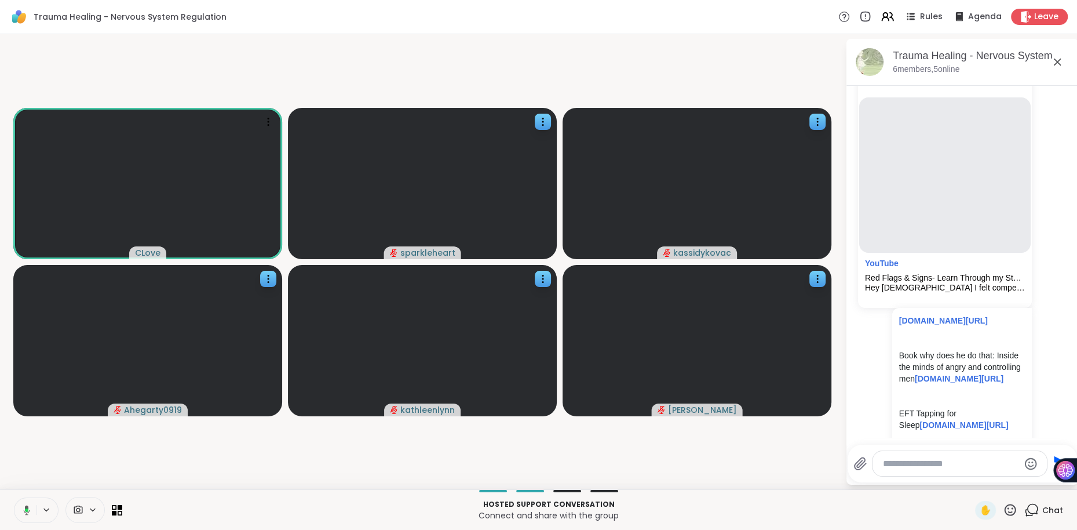
scroll to position [1354, 0]
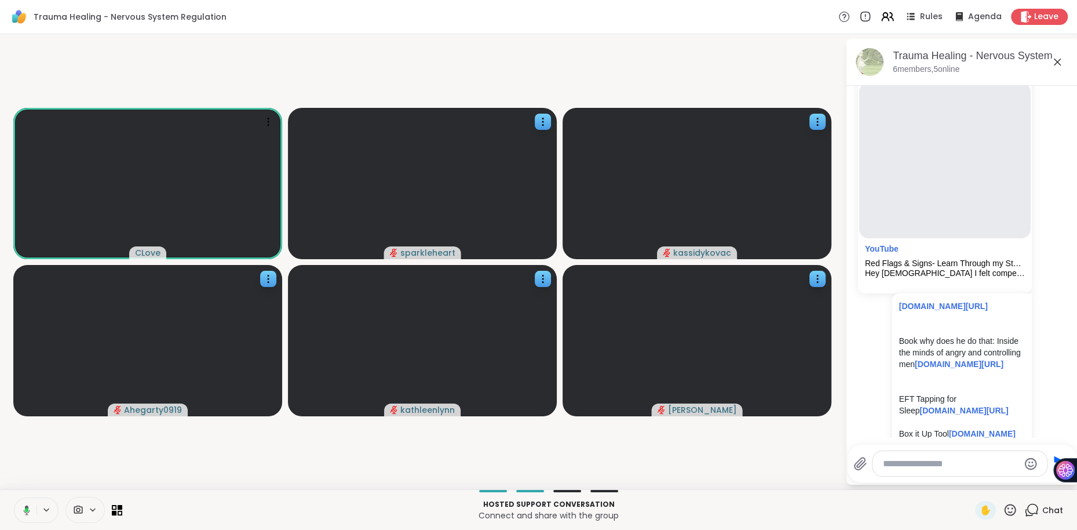
drag, startPoint x: 924, startPoint y: 326, endPoint x: 897, endPoint y: 307, distance: 32.9
copy link "docs.google.com/document/d/1gfhdksBLG_oa4KuyNmk6qk7Z_F9q2WnACBsdulxBUNg/edit?us…"
click at [888, 465] on textarea "Type your message" at bounding box center [951, 464] width 136 height 12
paste textarea "**********"
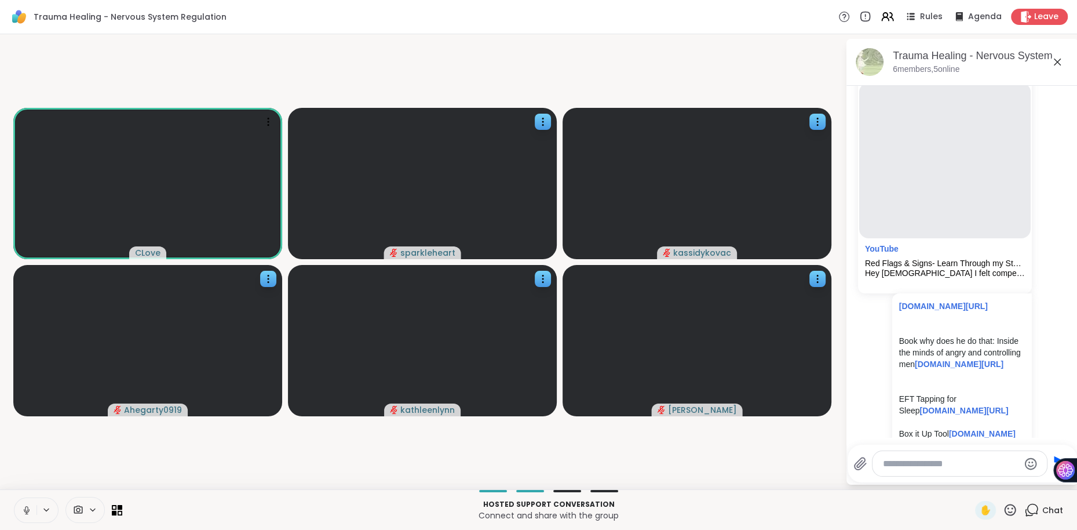
type textarea "**********"
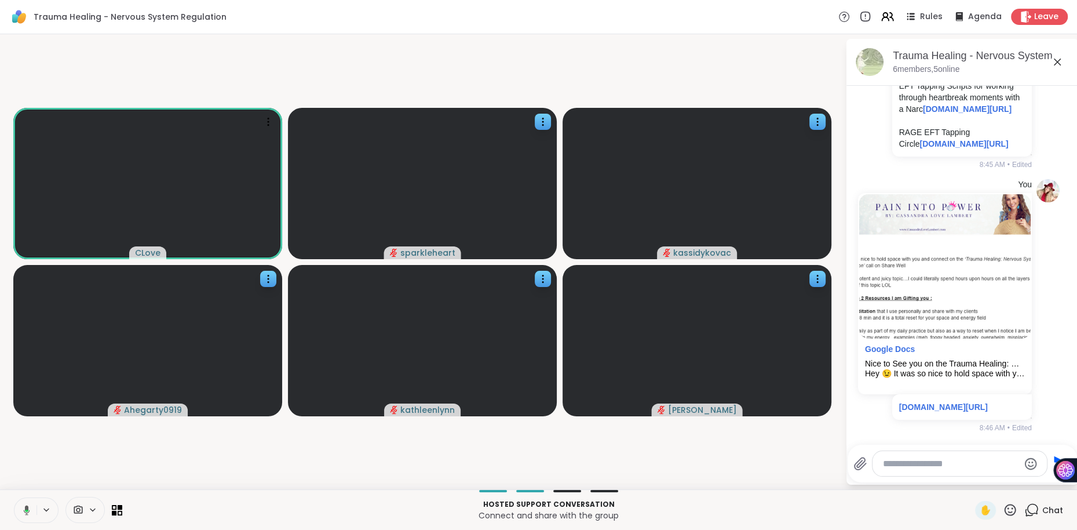
scroll to position [2279, 0]
click at [818, 275] on icon at bounding box center [817, 275] width 1 height 1
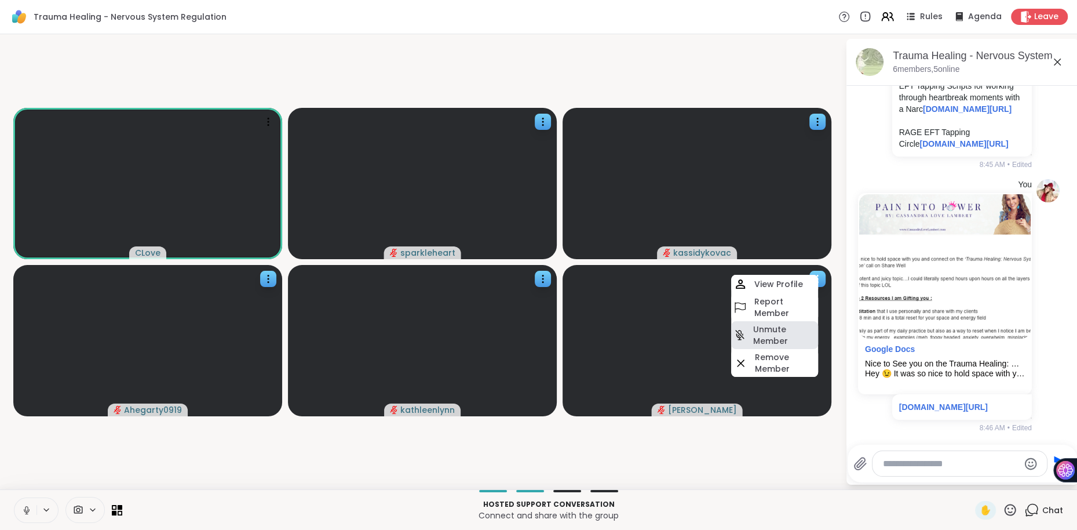
click at [775, 331] on h4 "Unmute Member" at bounding box center [784, 334] width 63 height 23
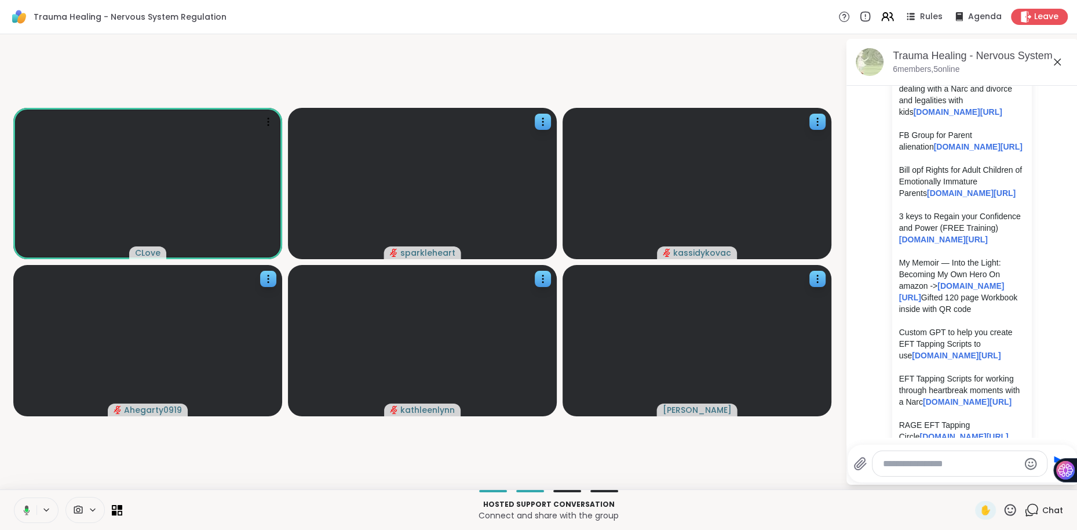
scroll to position [1894, 0]
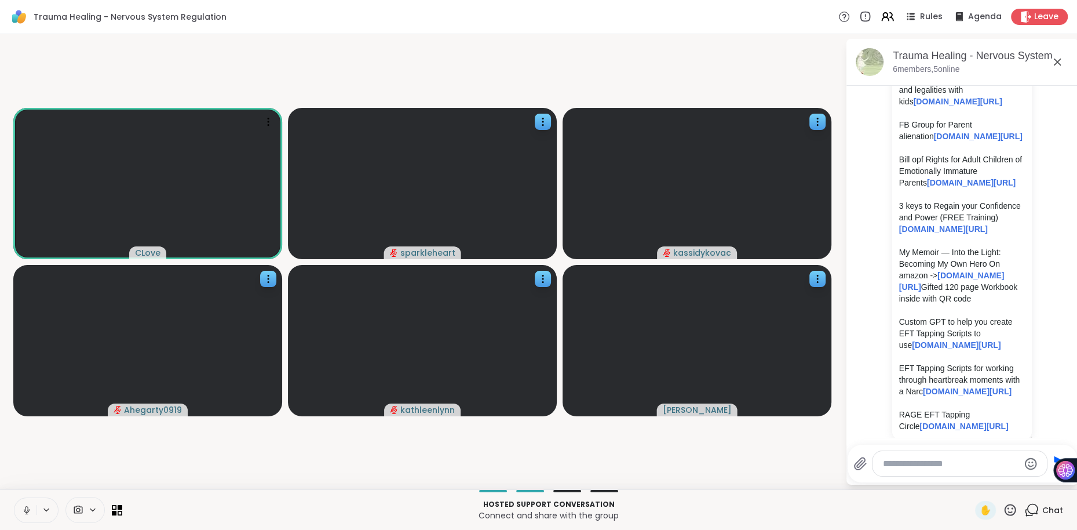
drag, startPoint x: 926, startPoint y: 391, endPoint x: 897, endPoint y: 357, distance: 44.8
click at [897, 357] on div "docs.google.com/document/d/1gfhdksBLG_oa4KuyNmk6qk7Z_F9q2WnACBsdulxBUNg/edit?us…" at bounding box center [962, 96] width 140 height 686
copy p "3 keys to Regain your Confidence and Power (FREE Training) cassandralovelambert…"
click at [897, 465] on textarea "Type your message" at bounding box center [951, 464] width 136 height 12
paste textarea "**********"
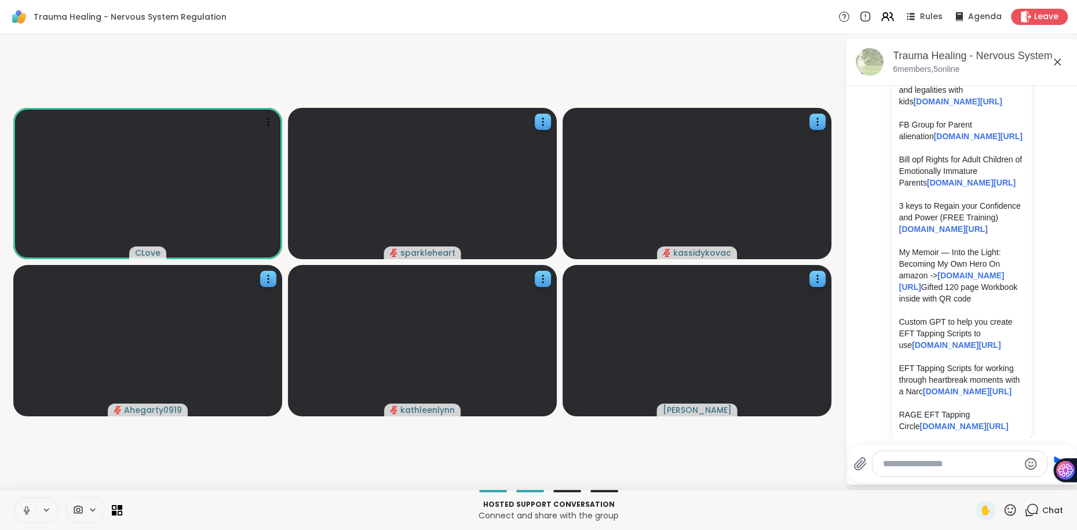
type textarea "**********"
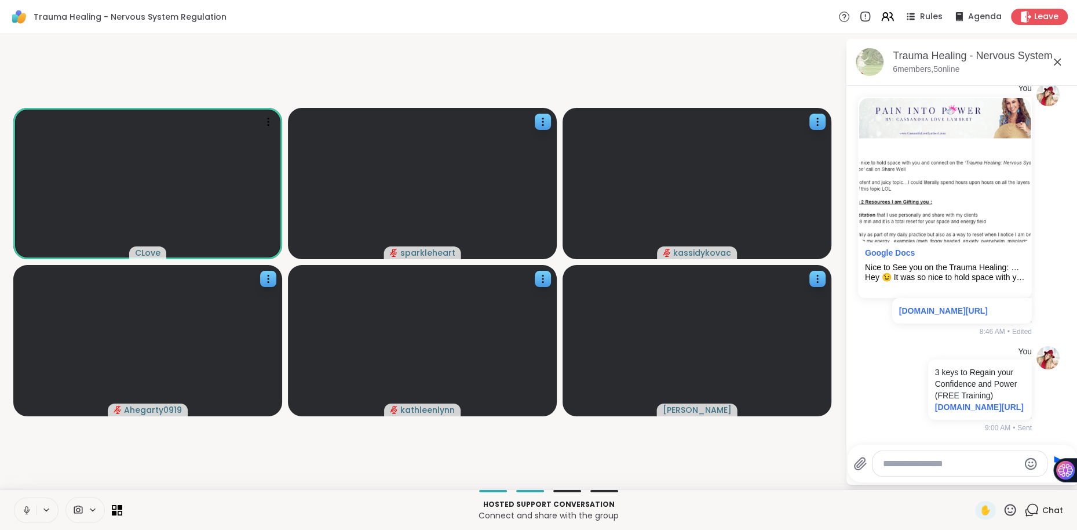
scroll to position [2576, 0]
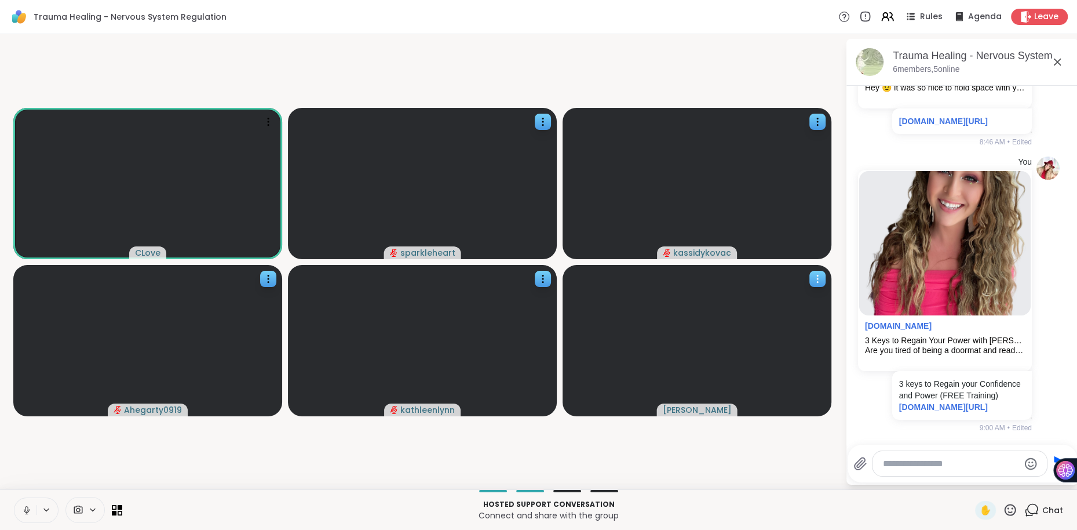
click at [818, 275] on icon at bounding box center [817, 275] width 1 height 1
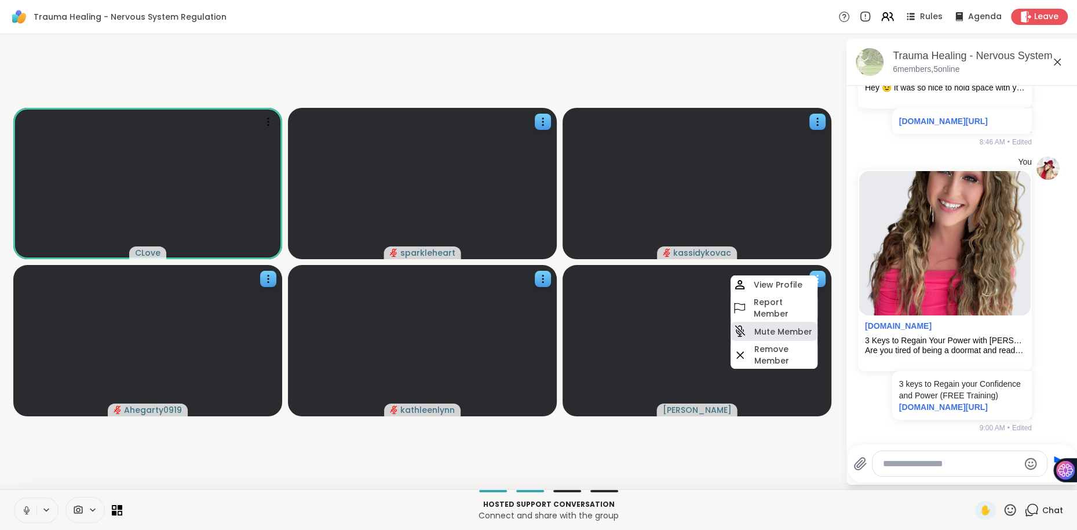
click at [781, 329] on h4 "Mute Member" at bounding box center [783, 332] width 58 height 12
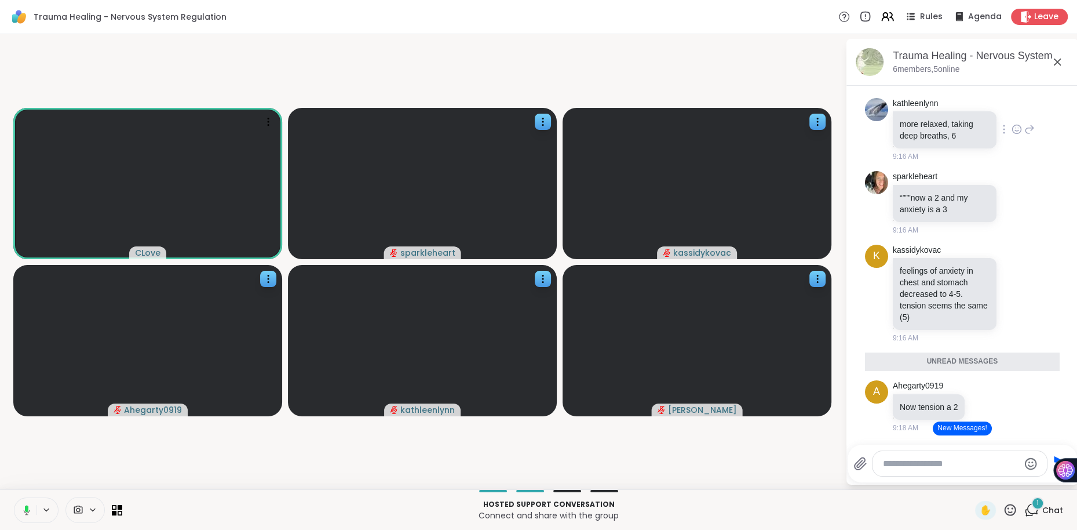
scroll to position [3624, 0]
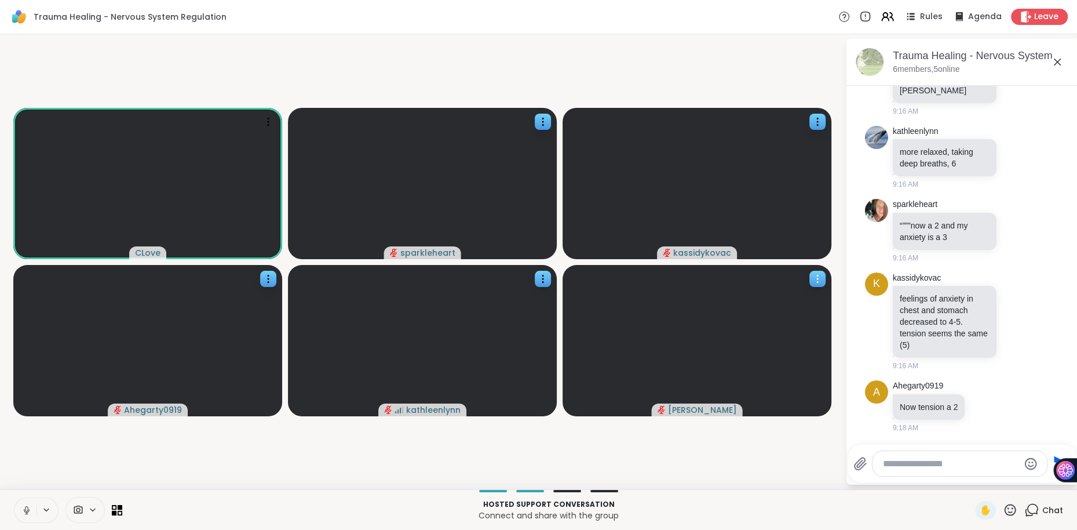
click at [822, 276] on icon at bounding box center [818, 279] width 12 height 12
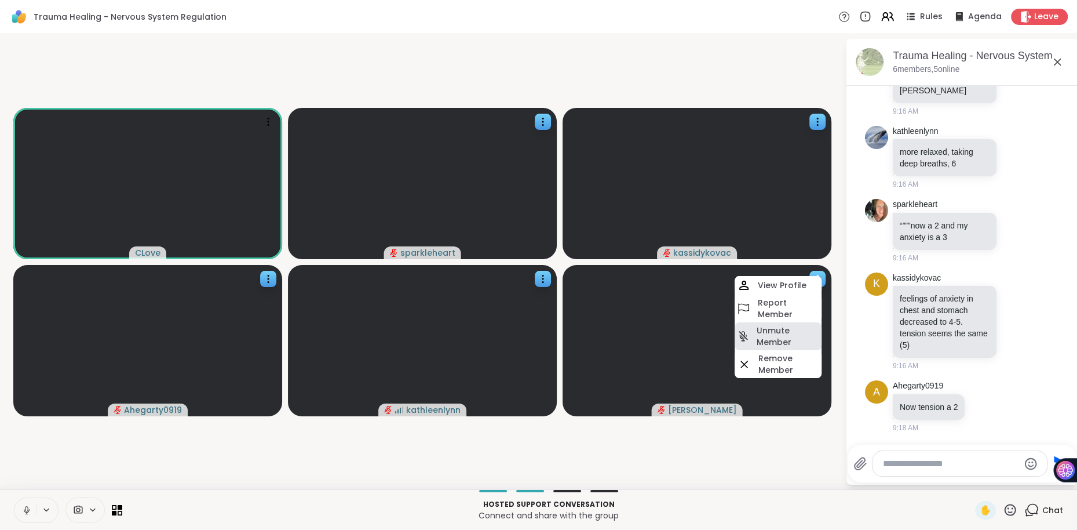
click at [778, 336] on h4 "Unmute Member" at bounding box center [788, 335] width 63 height 23
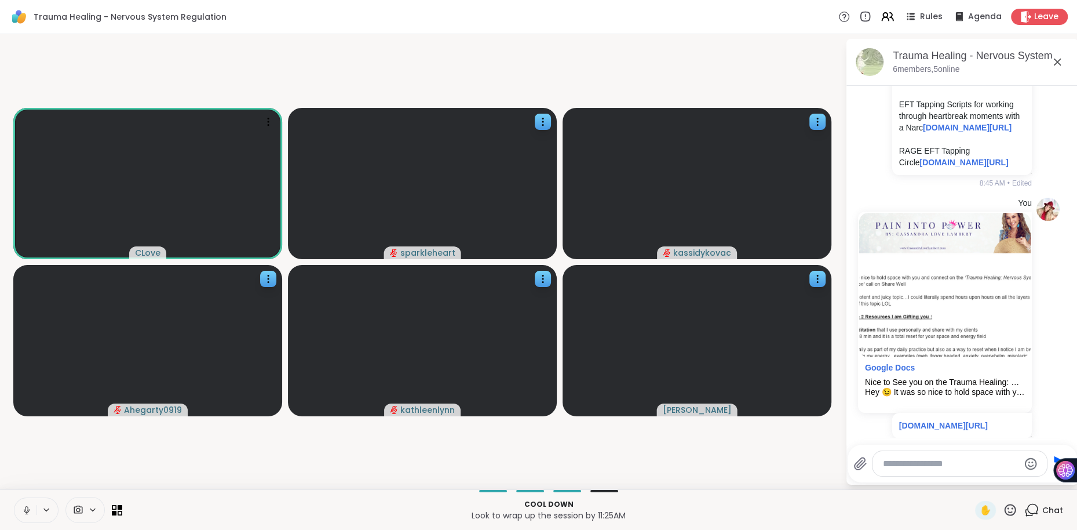
scroll to position [2150, 0]
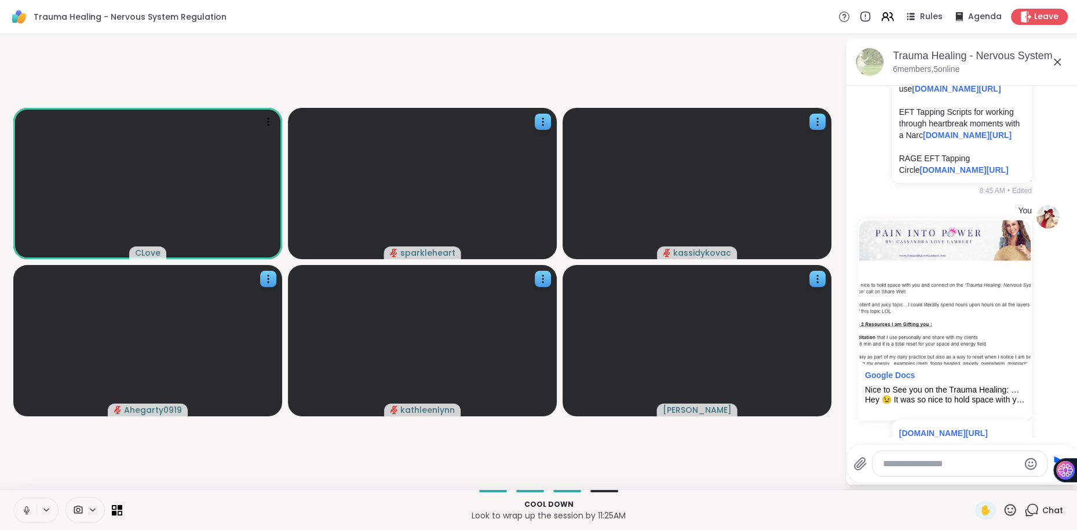
drag, startPoint x: 939, startPoint y: 285, endPoint x: 892, endPoint y: 231, distance: 71.9
copy p "Custom GPT to help you create EFT Tapping Scripts to use chatgpt.com/g/g-680edb…"
click at [892, 468] on textarea "Type your message" at bounding box center [951, 464] width 136 height 12
paste textarea "**********"
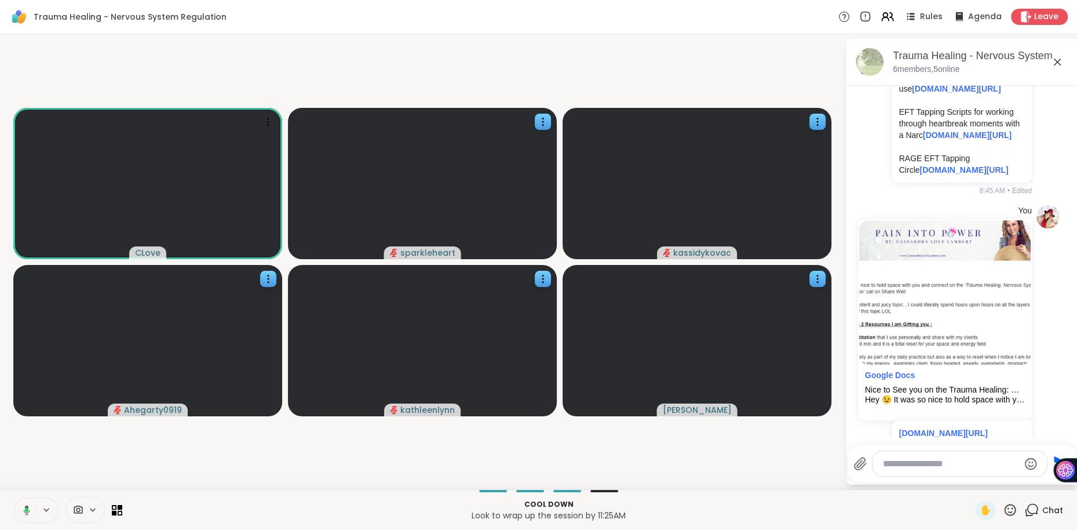
type textarea "**********"
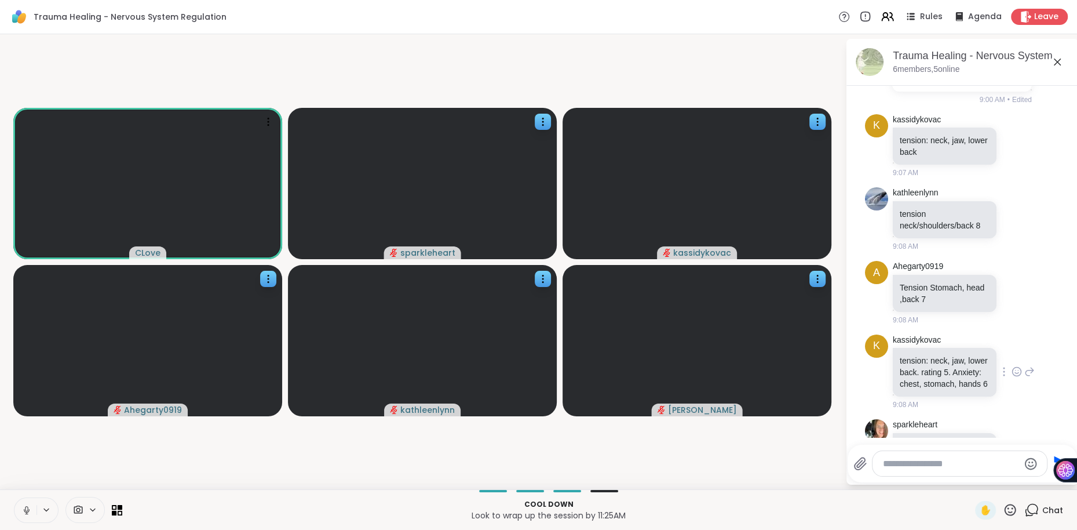
scroll to position [2791, 0]
drag, startPoint x: 932, startPoint y: 359, endPoint x: 897, endPoint y: 321, distance: 51.3
click at [897, 91] on div "3 keys to Regain your Confidence and Power (FREE Training) cassandralovelambert…" at bounding box center [962, 66] width 140 height 49
copy p "3 keys to Regain your Confidence and Power (FREE Training) cassandralovelambert…"
click at [895, 468] on textarea "Type your message" at bounding box center [951, 464] width 136 height 12
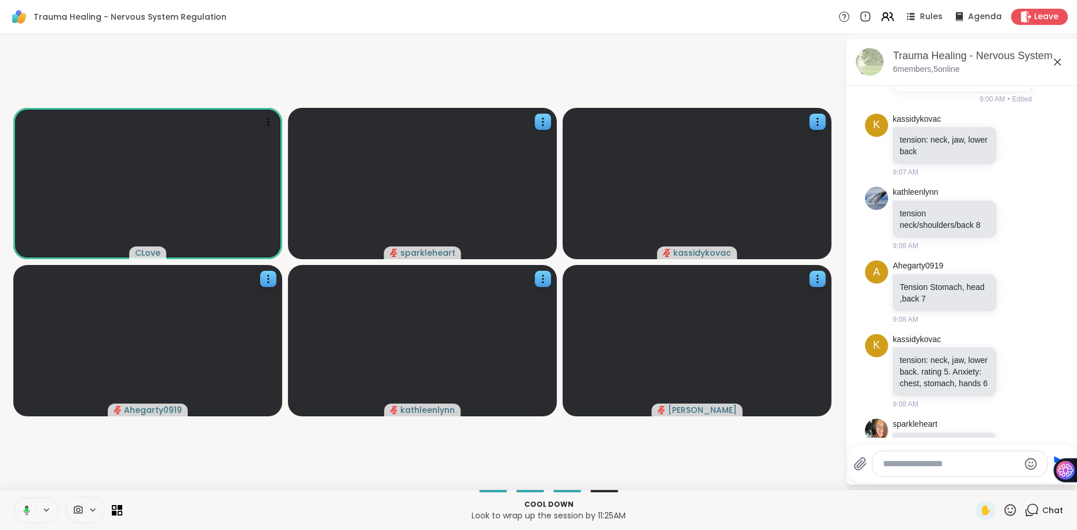
paste textarea "**********"
type textarea "**********"
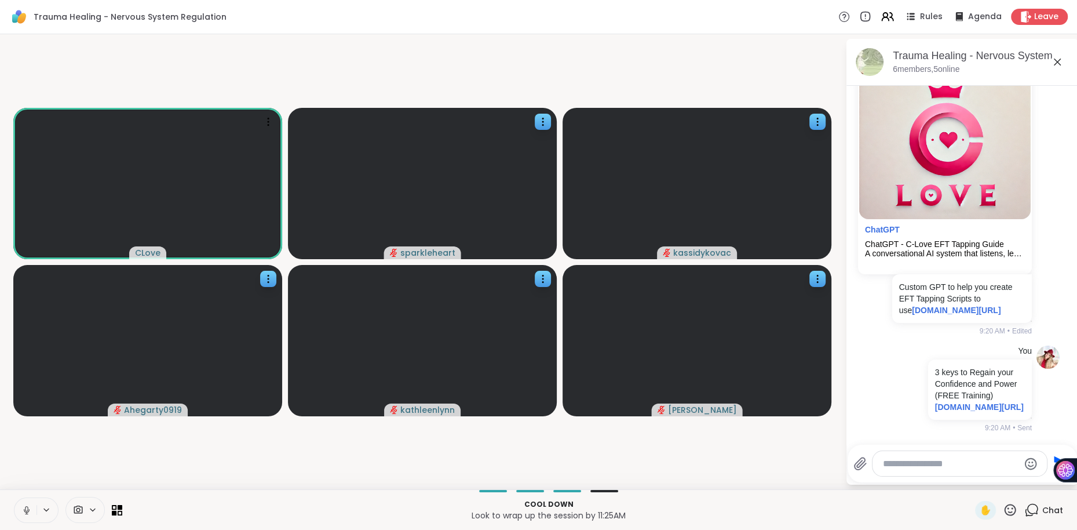
scroll to position [4079, 0]
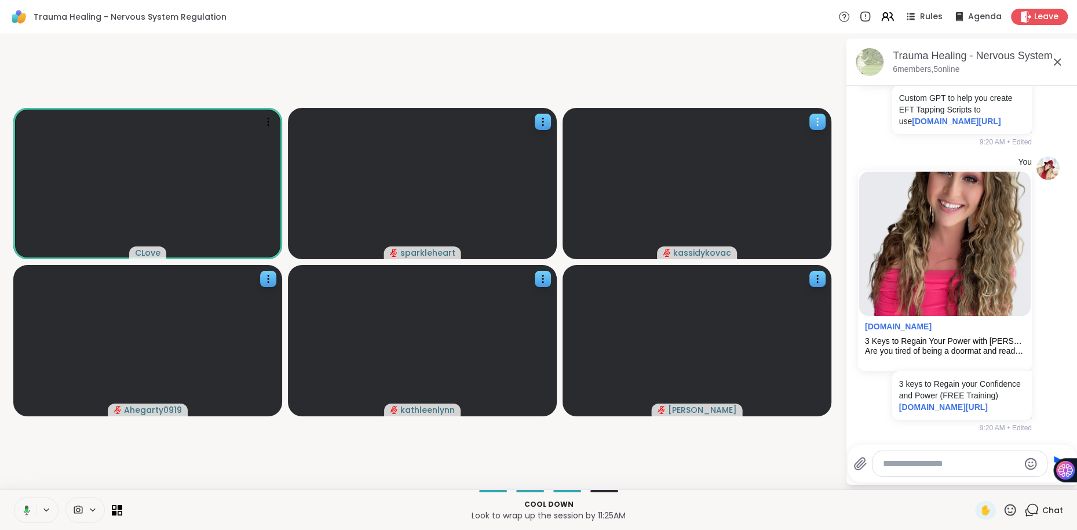
click at [818, 118] on icon at bounding box center [817, 118] width 1 height 1
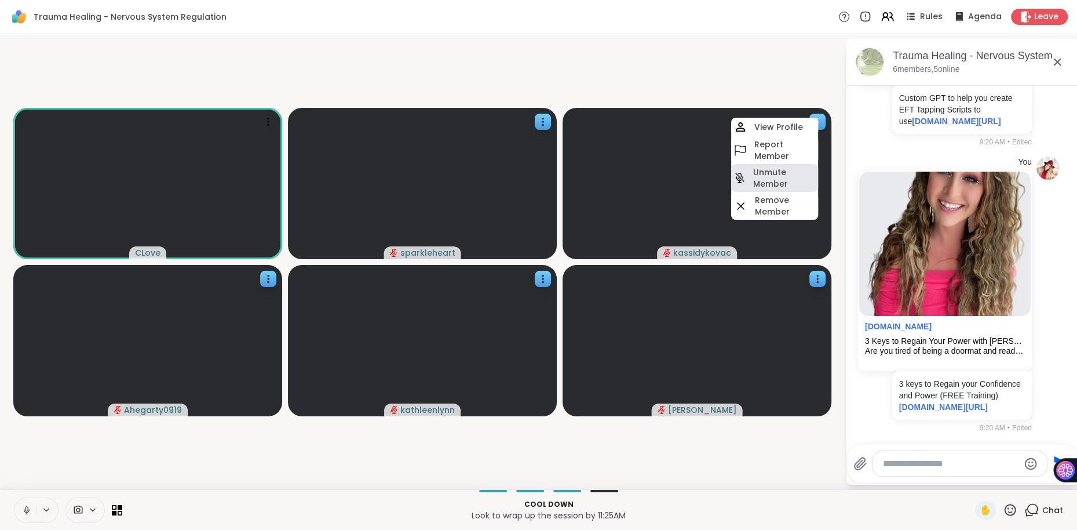
click at [771, 178] on h4 "Unmute Member" at bounding box center [784, 177] width 63 height 23
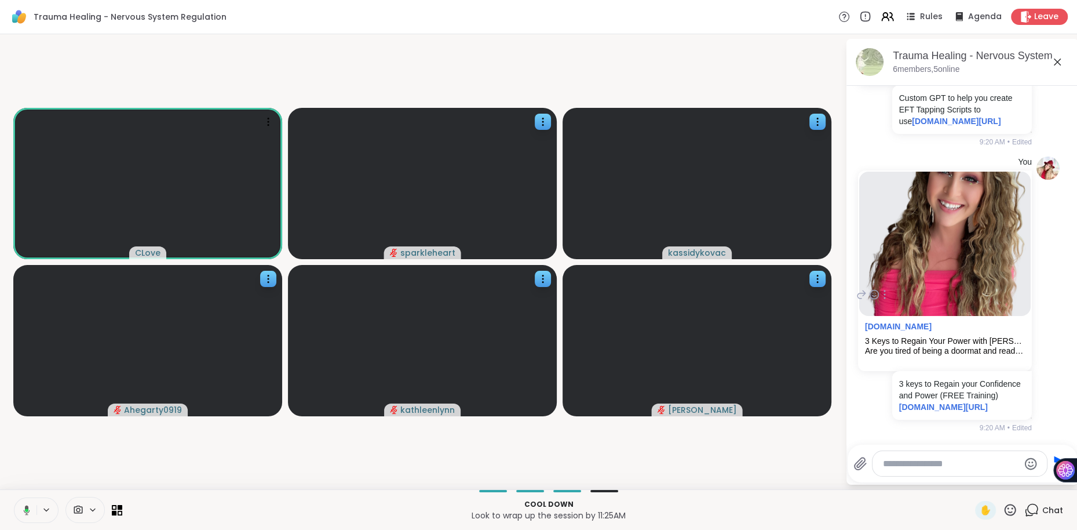
scroll to position [4241, 0]
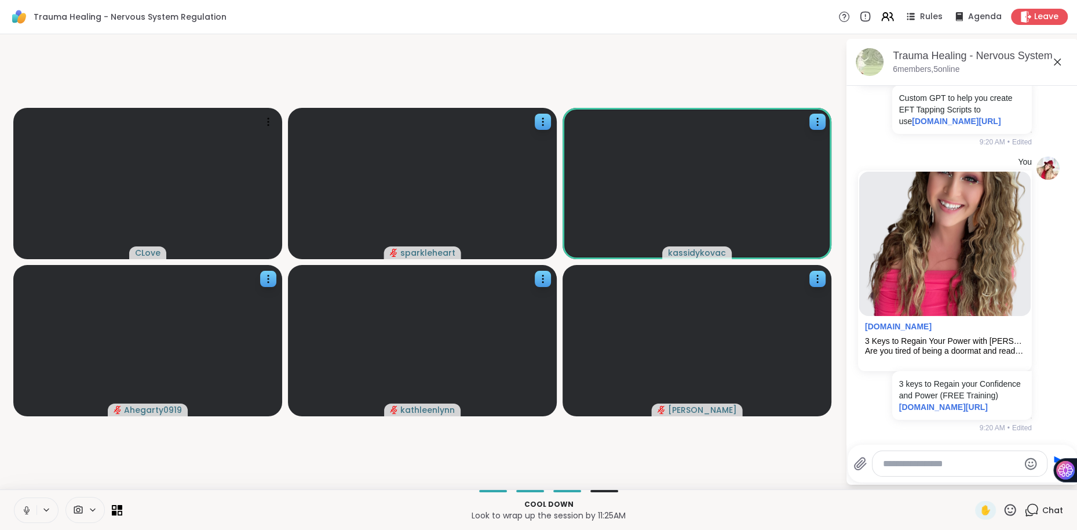
click at [909, 466] on textarea "Type your message" at bounding box center [951, 464] width 136 height 12
type textarea "**********"
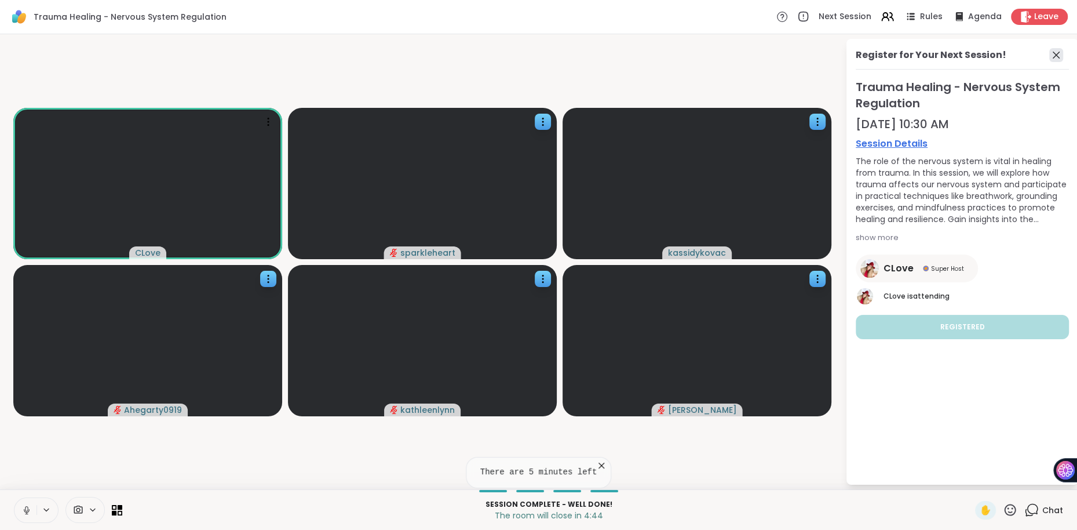
click at [1053, 54] on icon at bounding box center [1056, 55] width 14 height 14
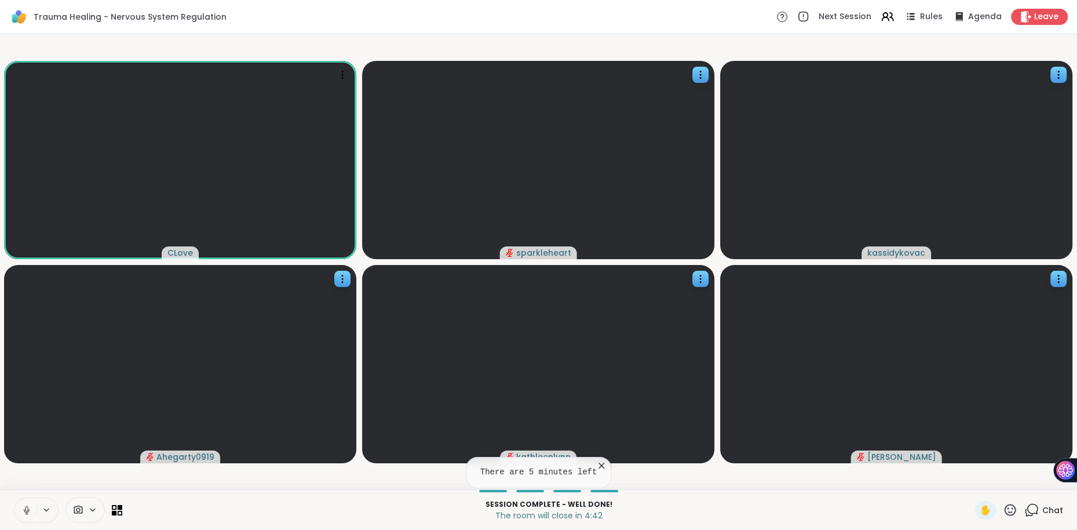
click at [1047, 511] on span "Chat" at bounding box center [1052, 510] width 21 height 12
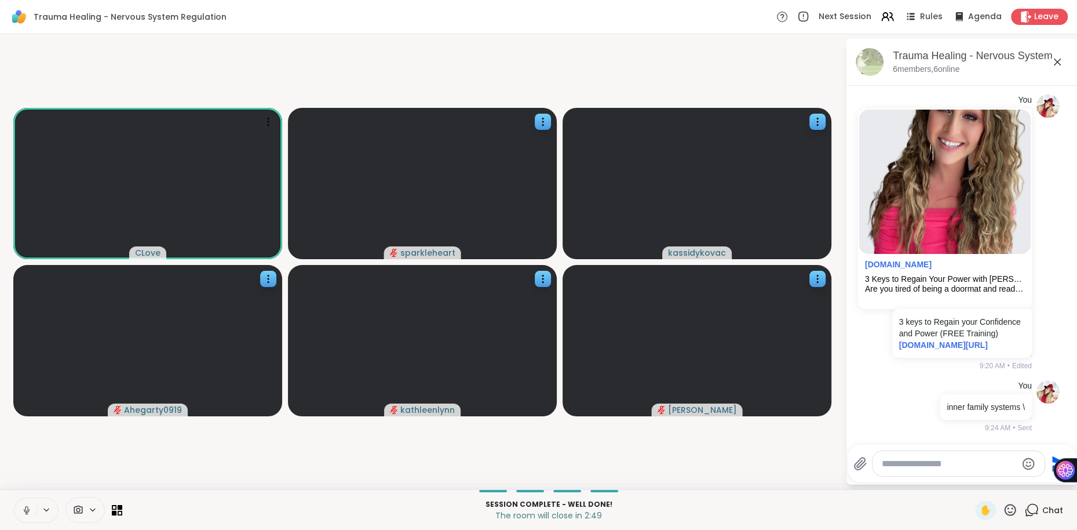
click at [890, 464] on textarea "Type your message" at bounding box center [949, 464] width 135 height 12
type textarea "**********"
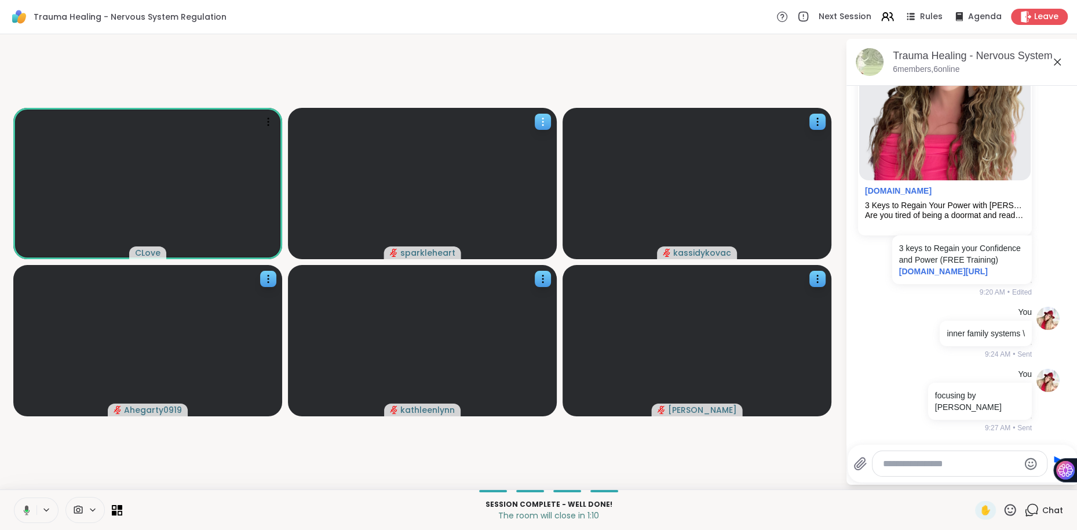
click at [542, 118] on icon at bounding box center [542, 118] width 1 height 1
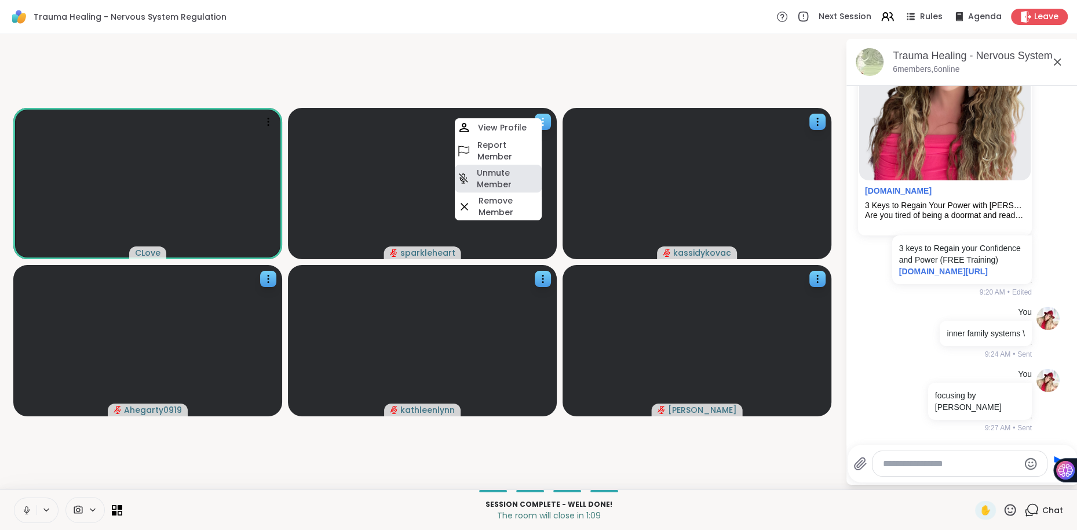
click at [513, 171] on h4 "Unmute Member" at bounding box center [508, 178] width 63 height 23
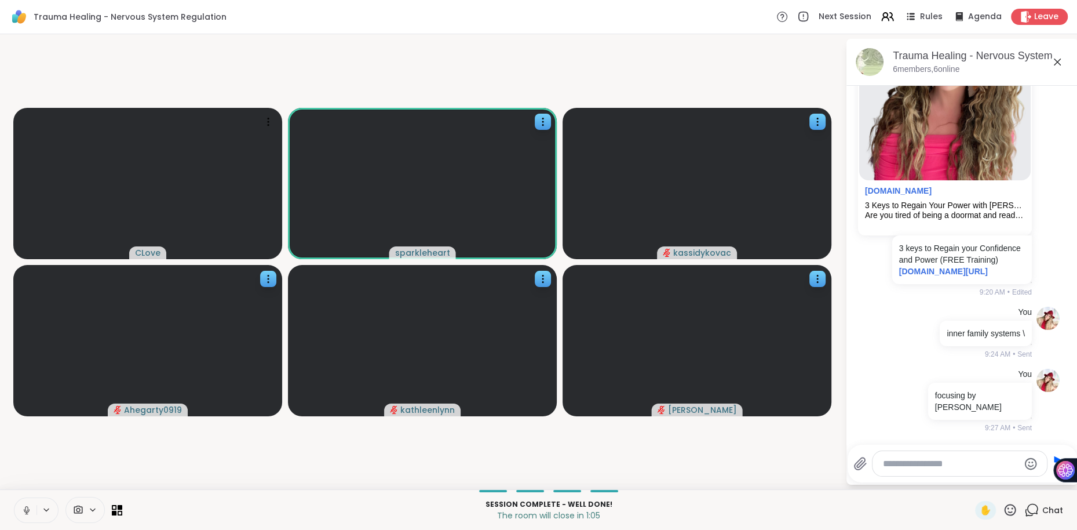
click at [898, 467] on textarea "Type your message" at bounding box center [951, 464] width 136 height 12
type textarea "****"
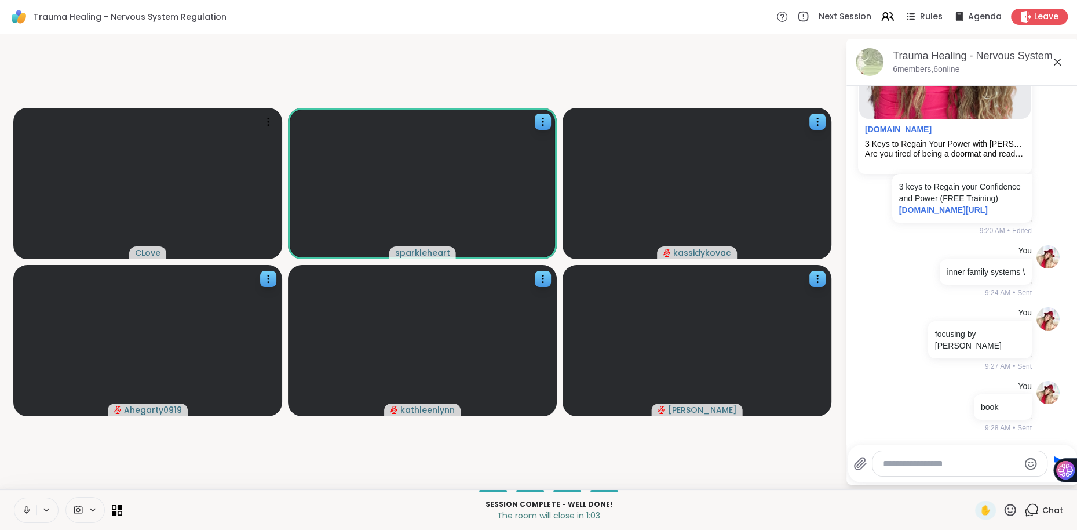
scroll to position [4436, 0]
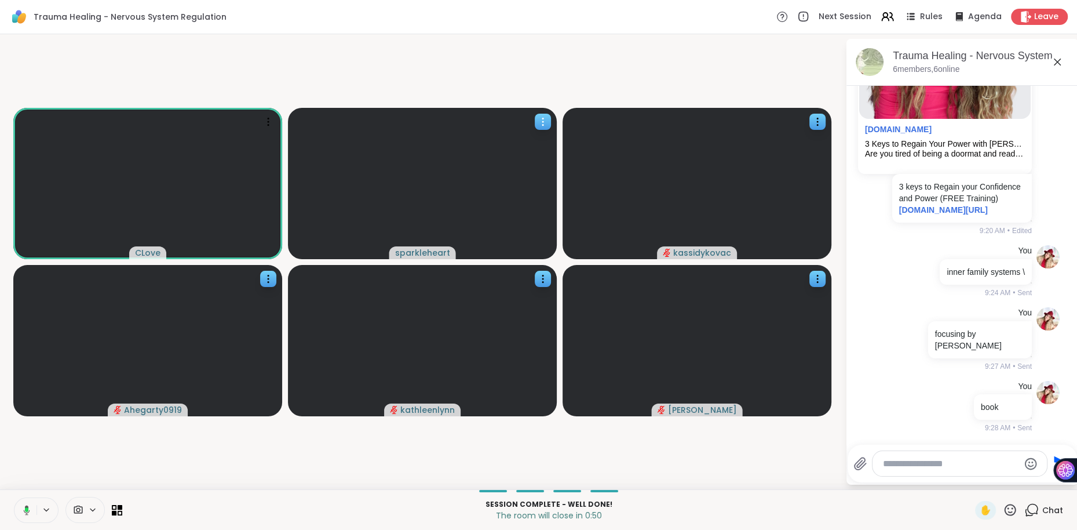
click at [542, 120] on icon at bounding box center [543, 122] width 12 height 12
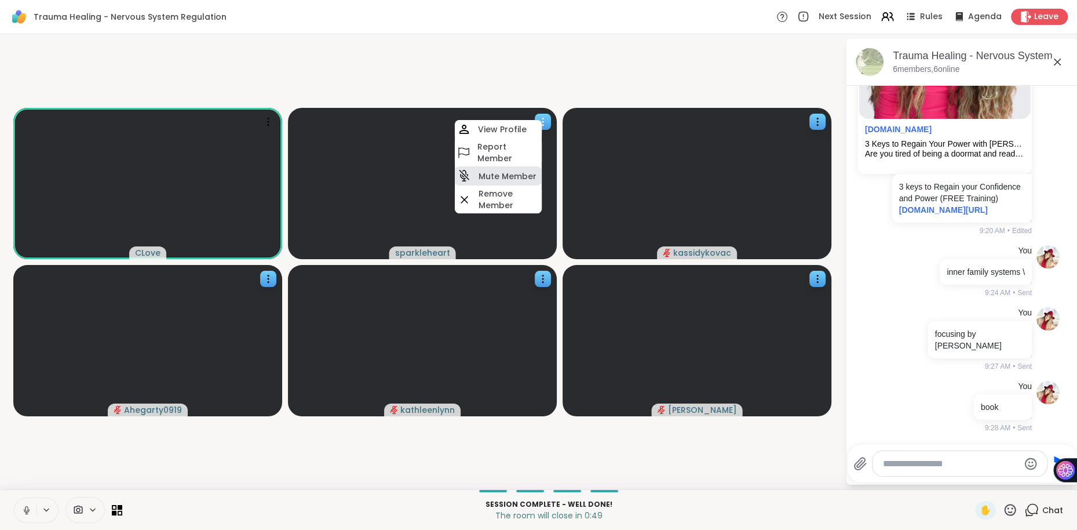
click at [519, 172] on h4 "Mute Member" at bounding box center [508, 176] width 58 height 12
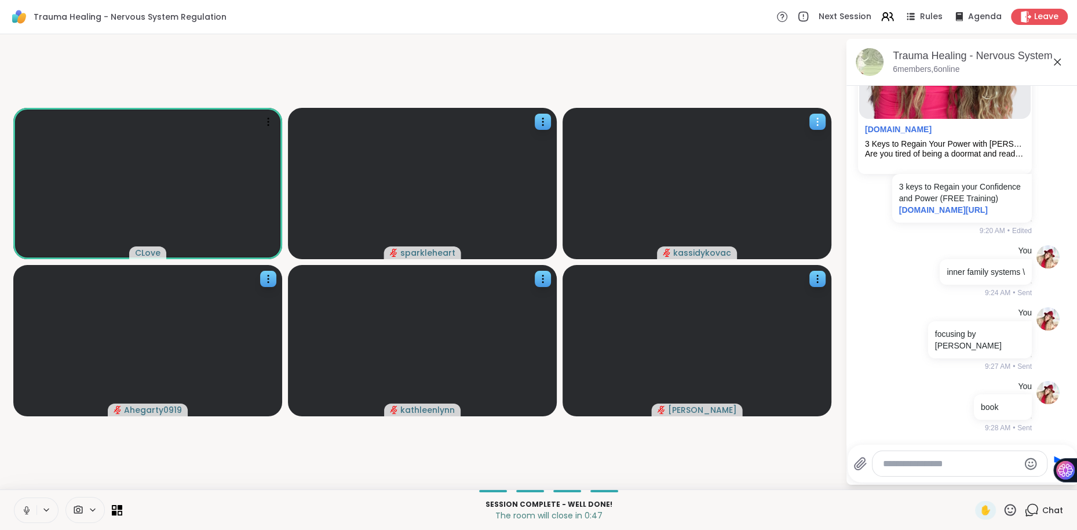
click at [819, 122] on icon at bounding box center [818, 122] width 12 height 12
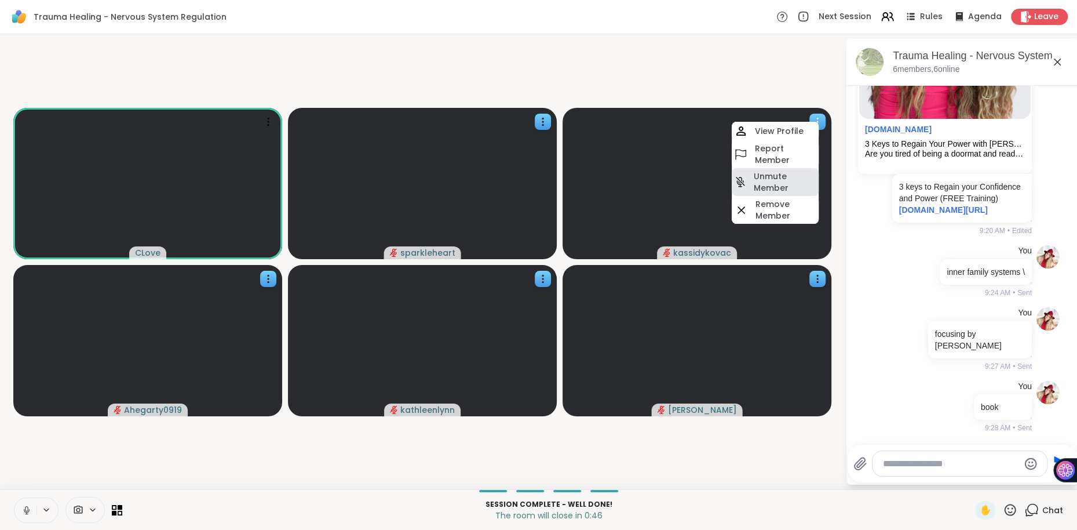
click at [787, 176] on h4 "Unmute Member" at bounding box center [785, 181] width 63 height 23
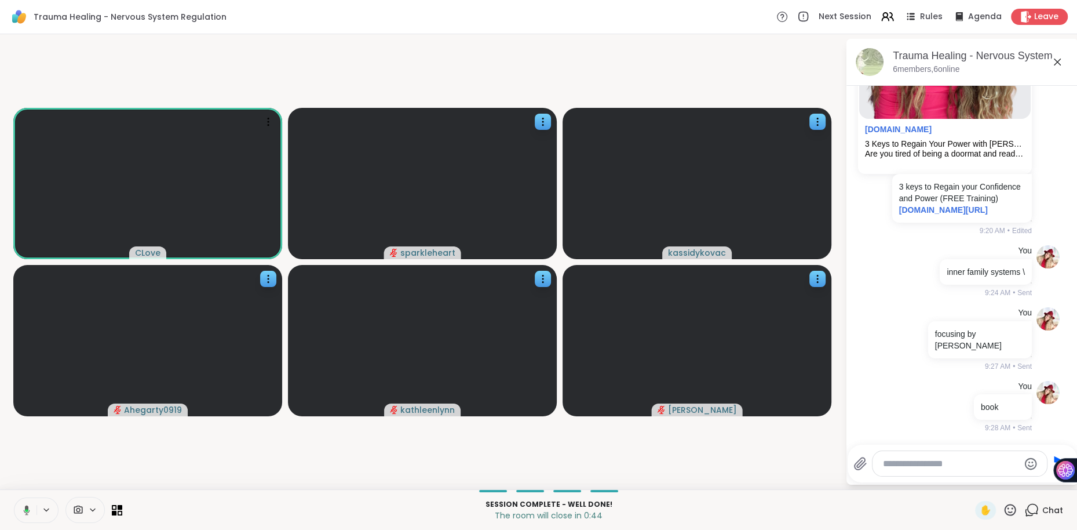
click at [933, 470] on div at bounding box center [960, 463] width 174 height 25
click at [928, 464] on textarea "Type your message" at bounding box center [951, 464] width 136 height 12
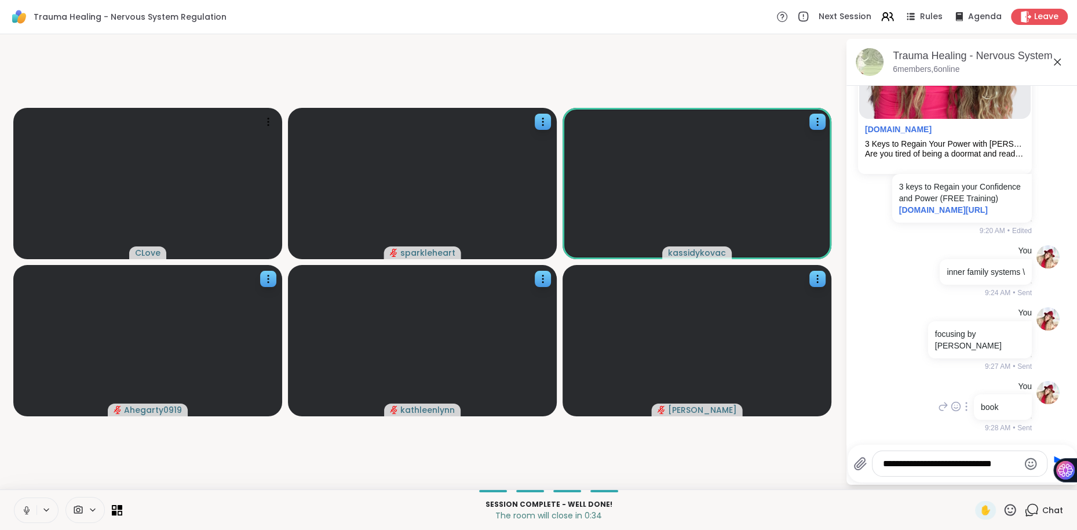
type textarea "**********"
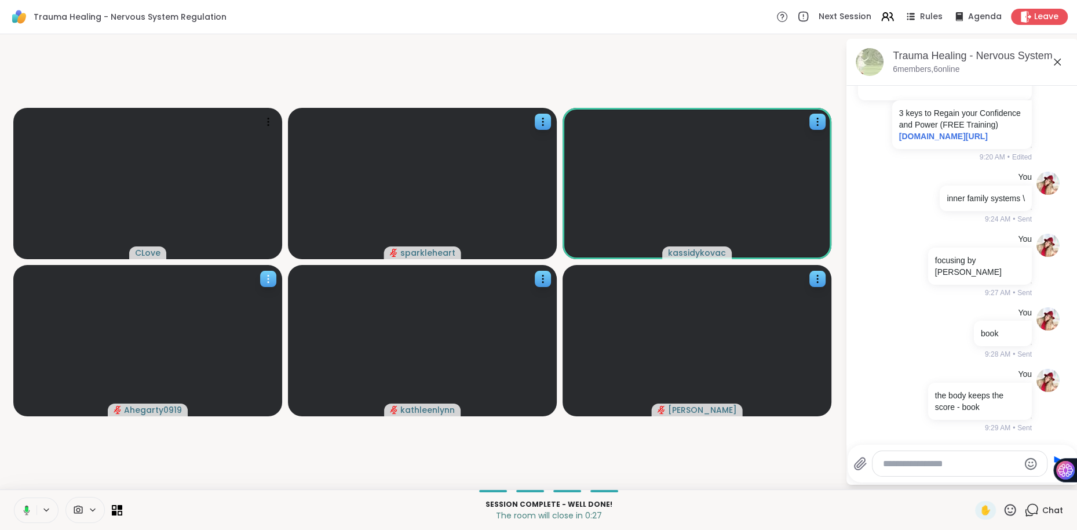
click at [271, 278] on icon at bounding box center [268, 279] width 12 height 12
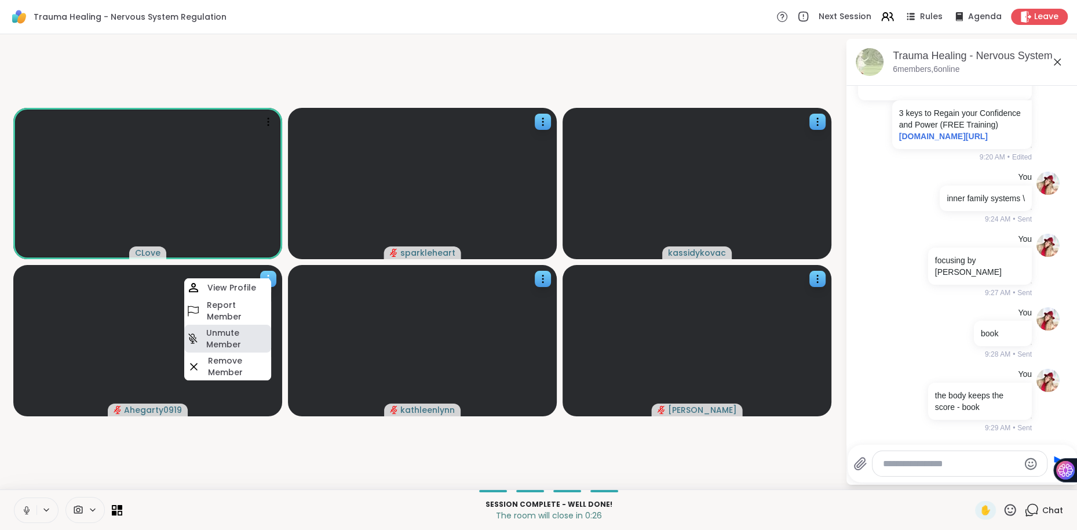
click at [231, 333] on h4 "Unmute Member" at bounding box center [237, 338] width 63 height 23
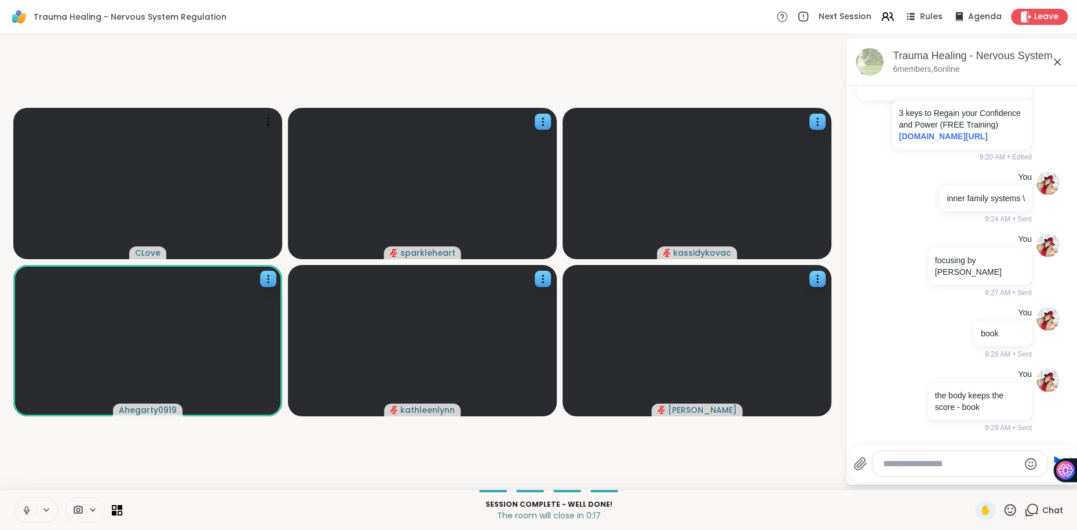
scroll to position [2, 0]
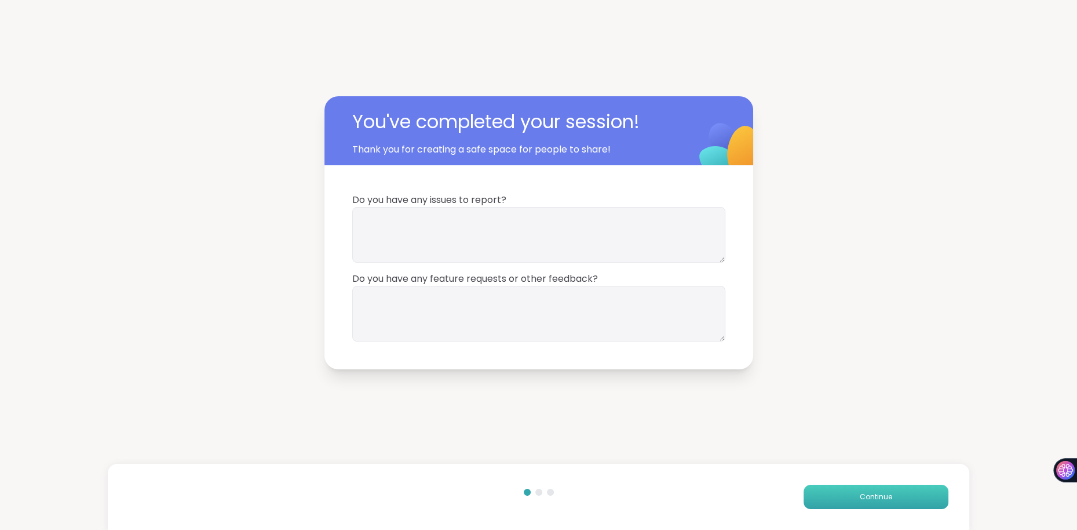
click at [876, 491] on span "Continue" at bounding box center [876, 496] width 32 height 10
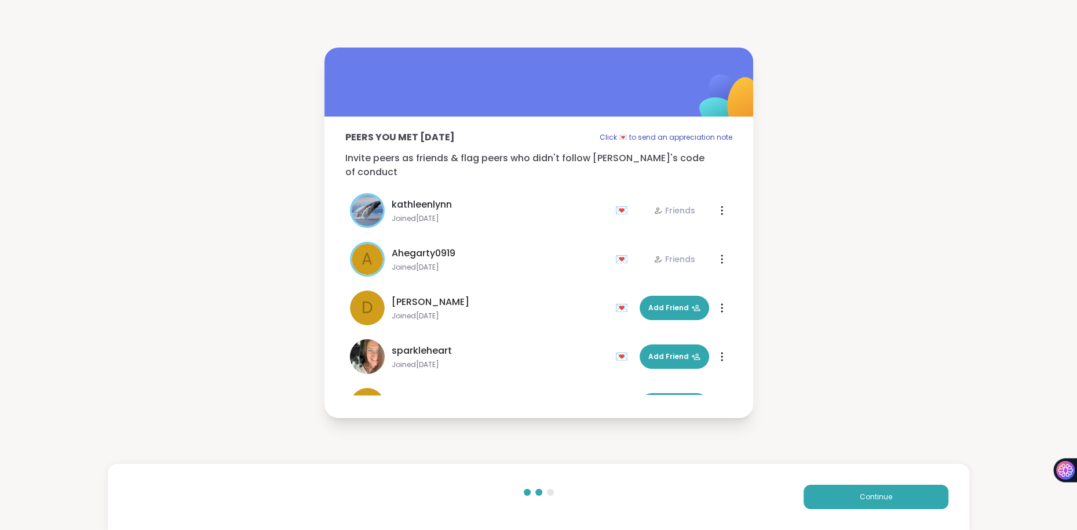
scroll to position [35, 0]
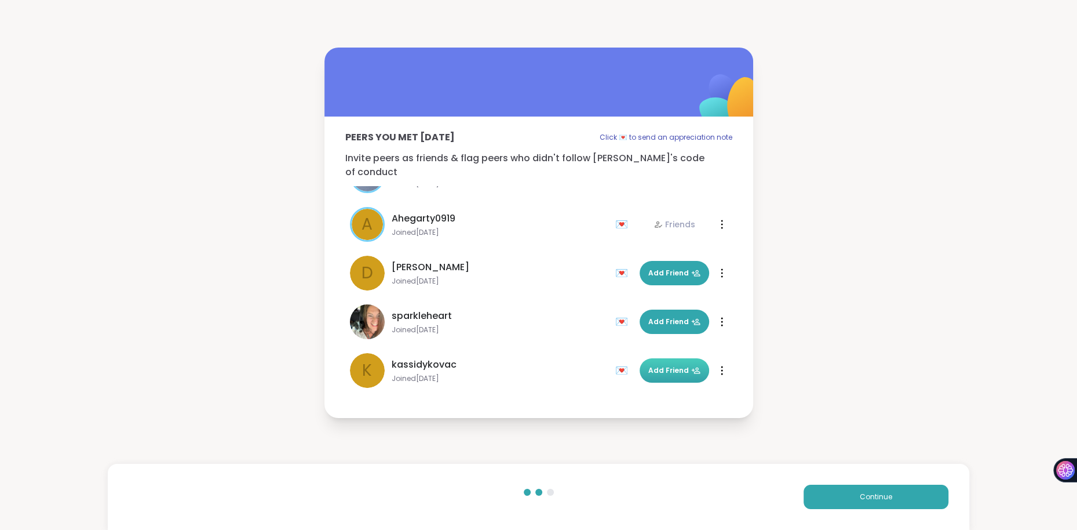
click at [672, 365] on span "Add Friend" at bounding box center [674, 370] width 52 height 10
click at [880, 497] on span "Continue" at bounding box center [876, 496] width 32 height 10
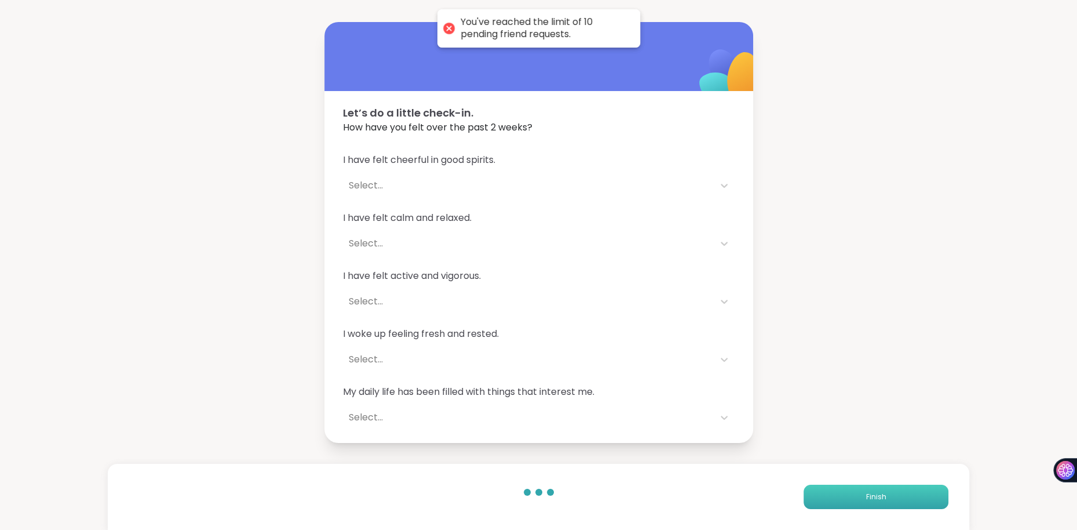
click at [880, 497] on span "Finish" at bounding box center [876, 496] width 20 height 10
